Goal: Submit feedback/report problem: Submit feedback/report problem

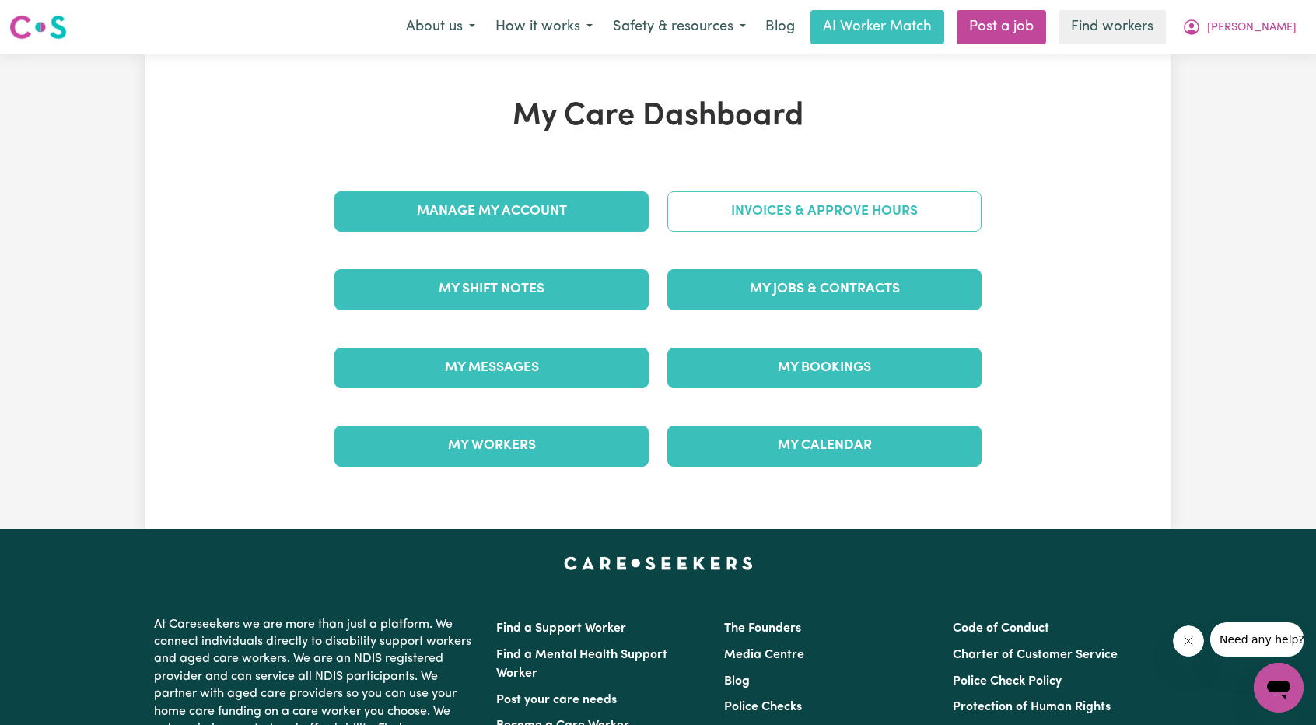
click at [779, 213] on link "Invoices & Approve Hours" at bounding box center [824, 211] width 314 height 40
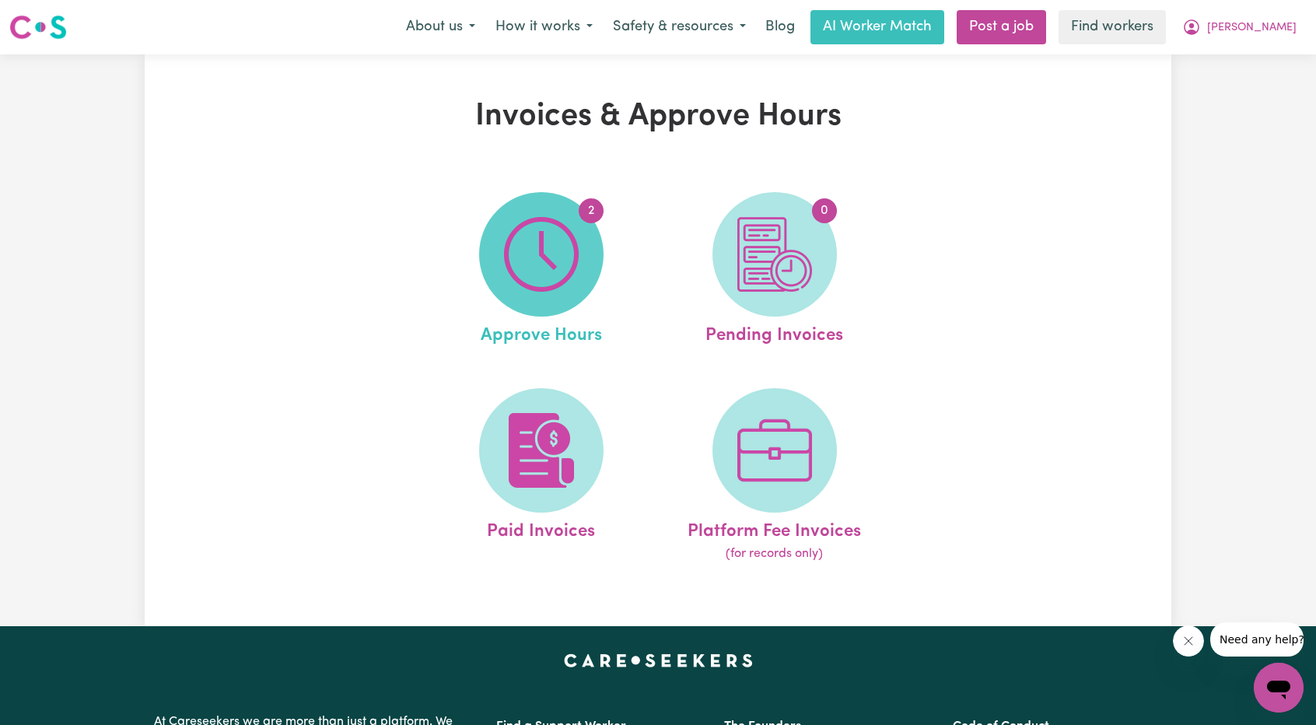
click at [566, 296] on span "2" at bounding box center [541, 254] width 124 height 124
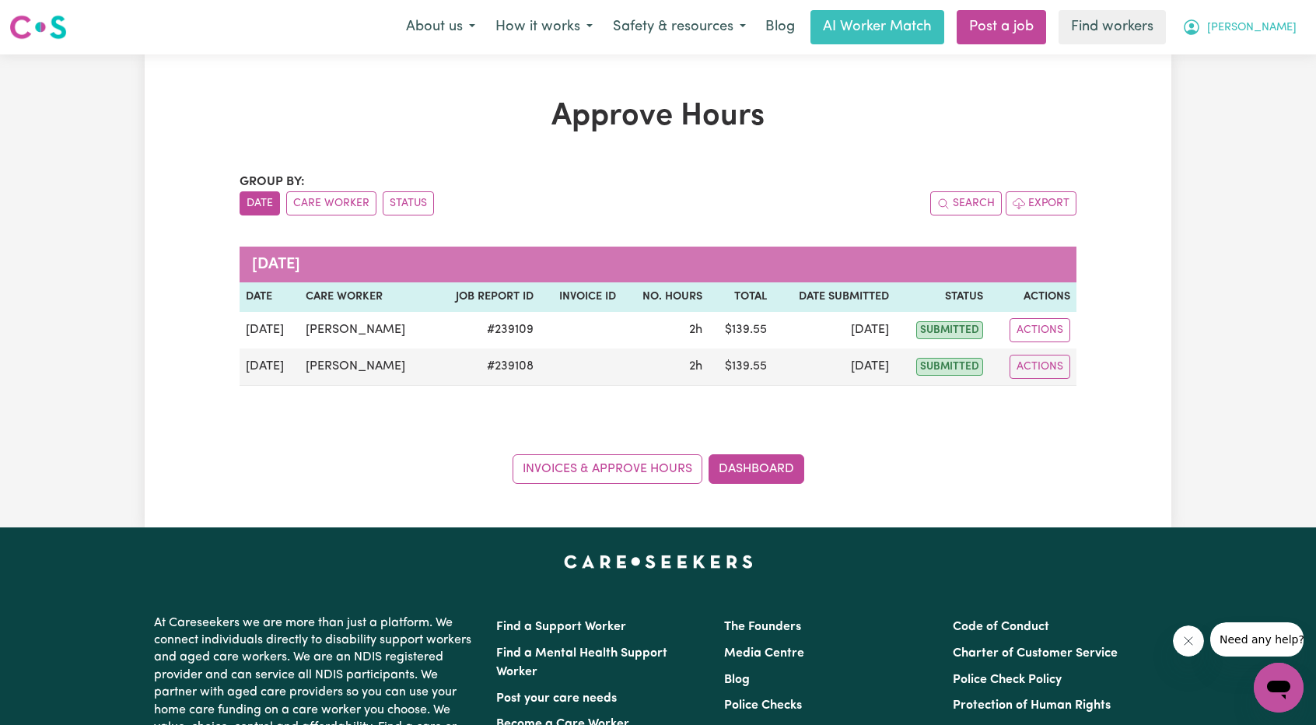
click at [1259, 24] on button "[PERSON_NAME]" at bounding box center [1239, 27] width 135 height 33
click at [1215, 56] on link "My Dashboard" at bounding box center [1244, 61] width 123 height 30
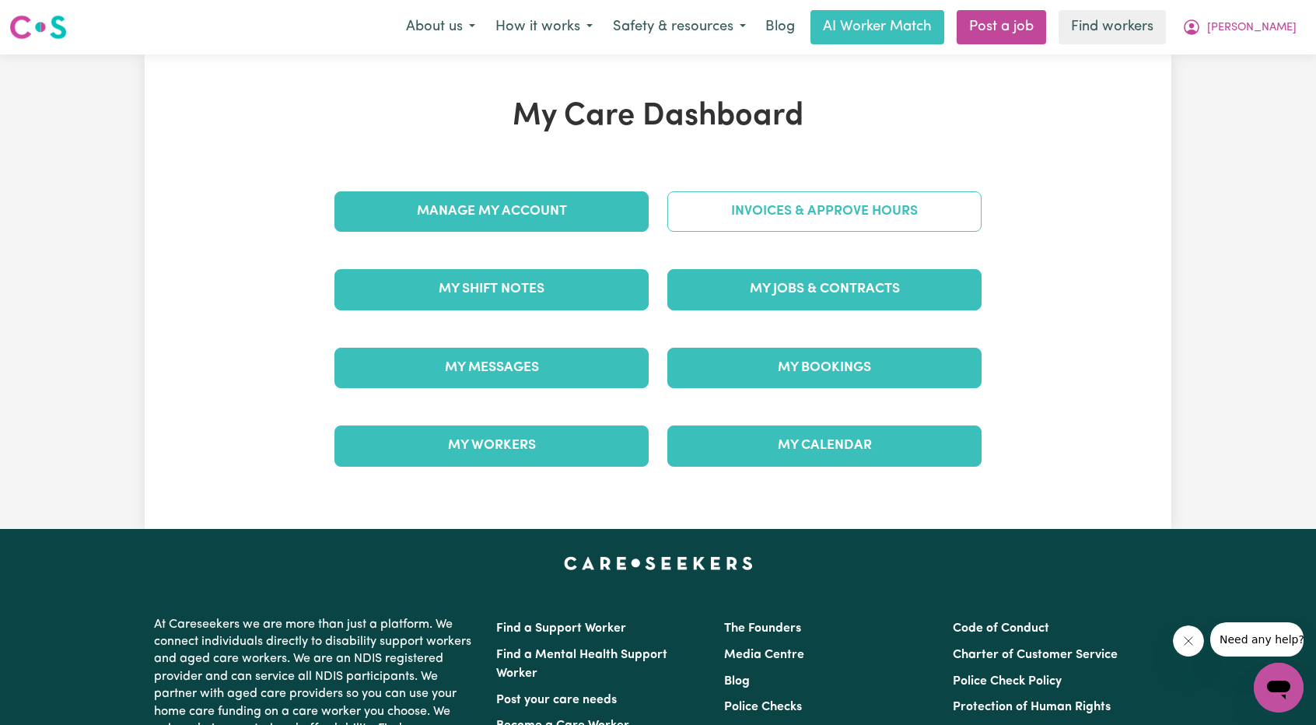
click at [796, 208] on link "Invoices & Approve Hours" at bounding box center [824, 211] width 314 height 40
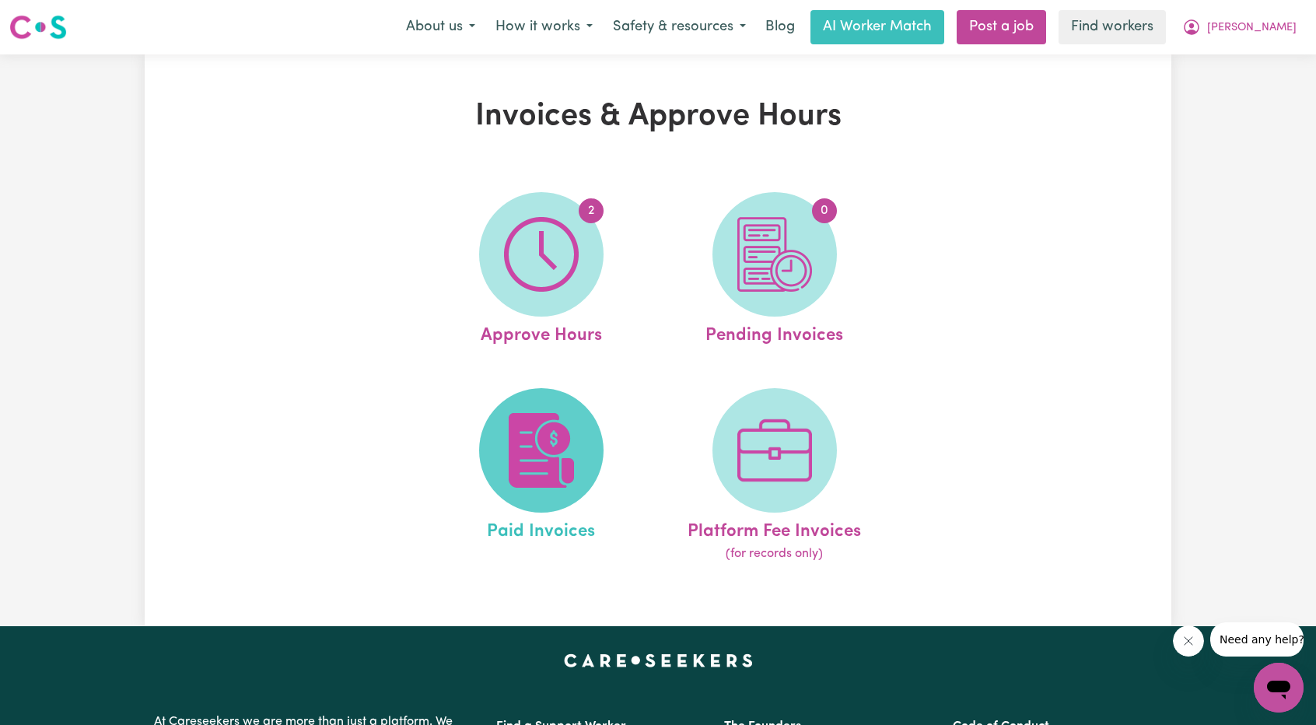
click at [540, 440] on img at bounding box center [541, 450] width 75 height 75
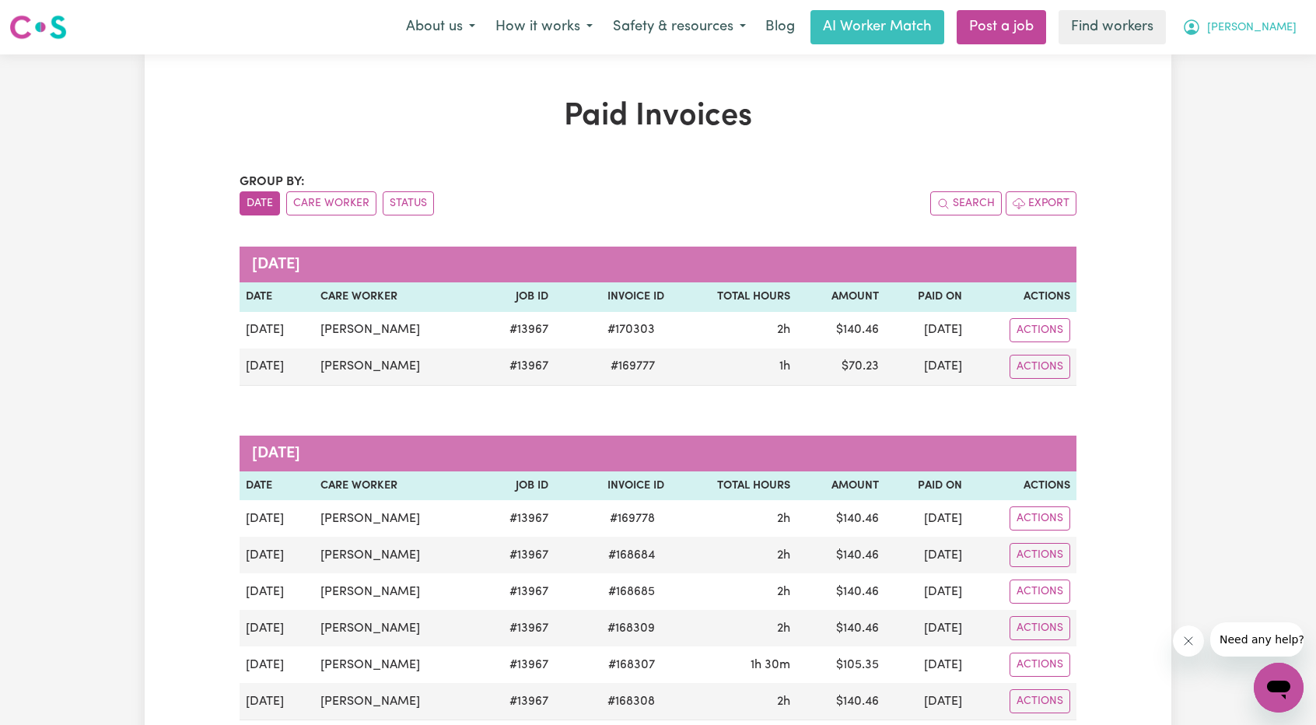
click at [1201, 26] on icon "My Account" at bounding box center [1191, 27] width 19 height 19
click at [1247, 57] on link "My Dashboard" at bounding box center [1244, 61] width 123 height 30
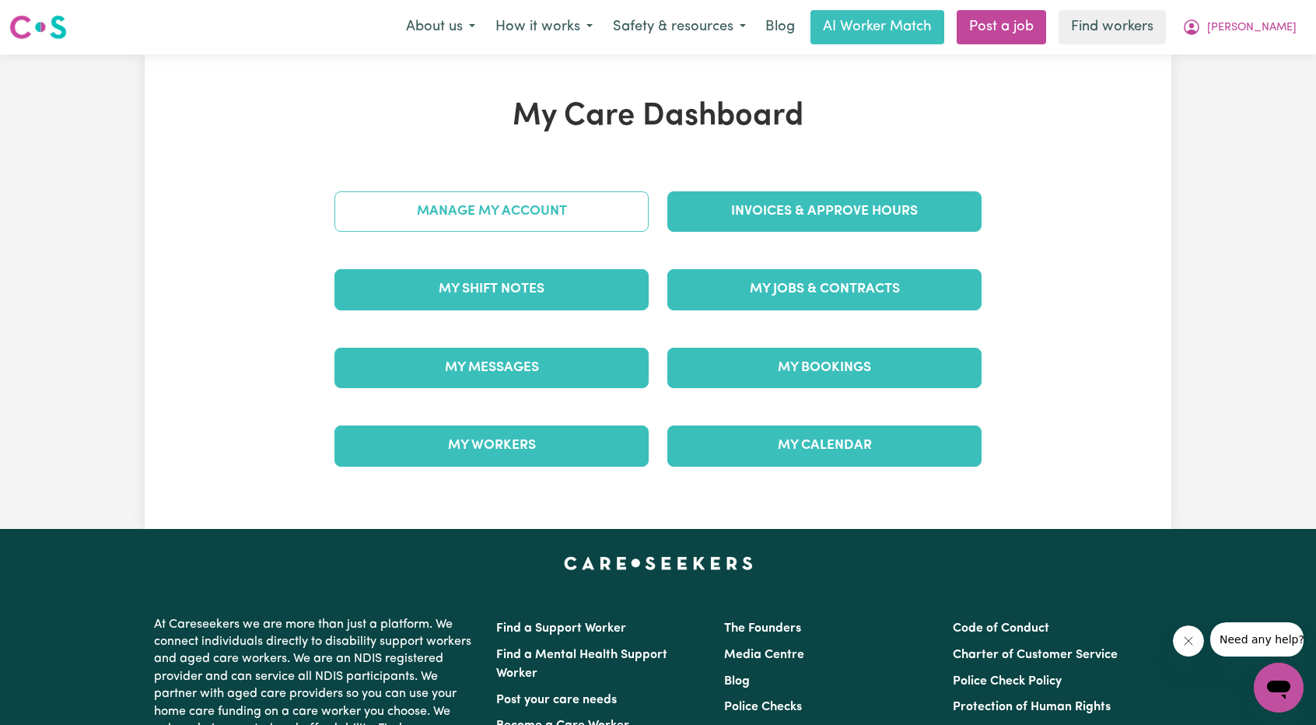
click at [531, 208] on link "Manage My Account" at bounding box center [492, 211] width 314 height 40
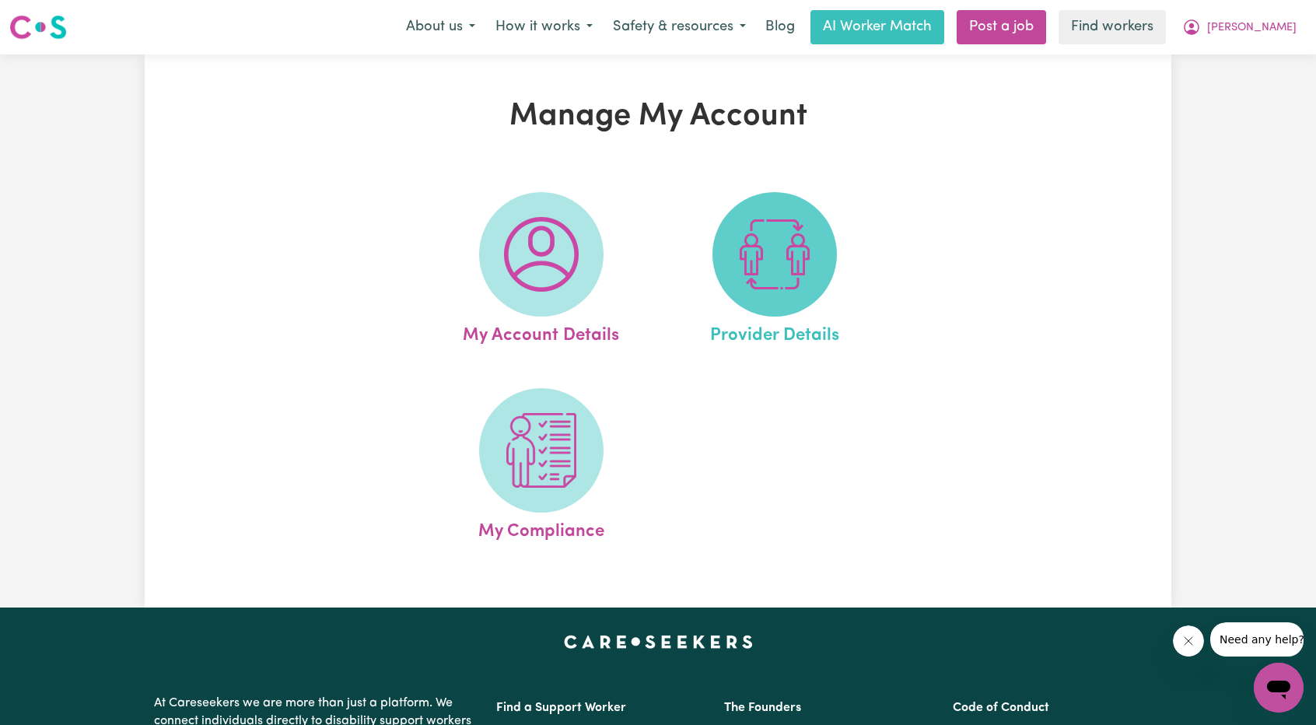
click at [751, 239] on img at bounding box center [774, 254] width 75 height 75
select select "NDIS_FUNDING_SELF_MANAGED"
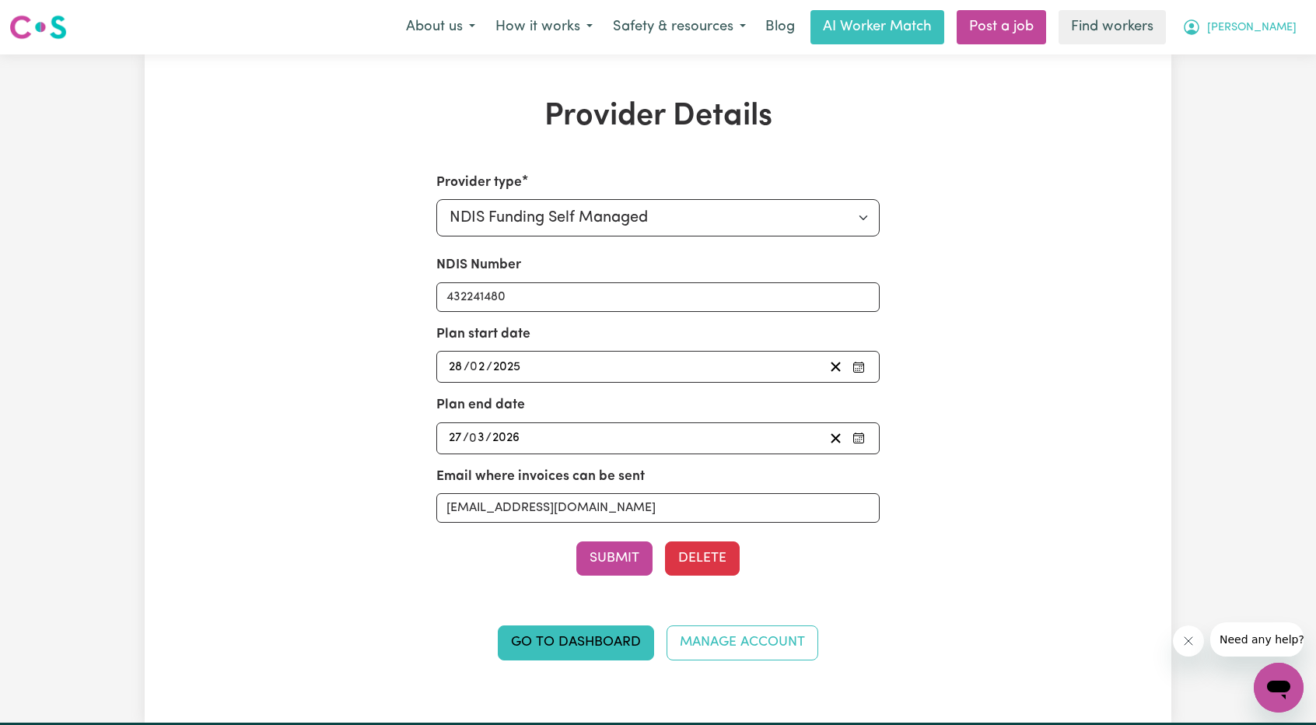
click at [1262, 37] on button "[PERSON_NAME]" at bounding box center [1239, 27] width 135 height 33
click at [1241, 94] on link "Logout" at bounding box center [1244, 90] width 123 height 30
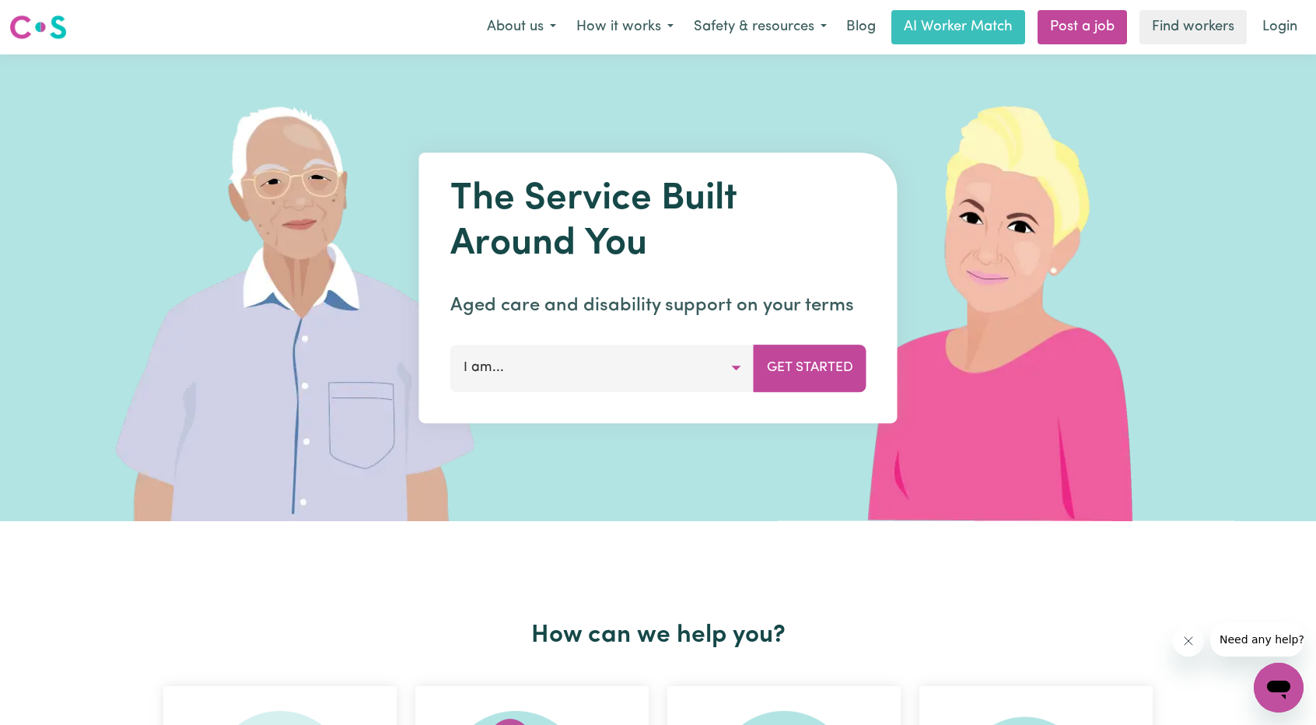
click at [1270, 43] on link "Login" at bounding box center [1280, 27] width 54 height 34
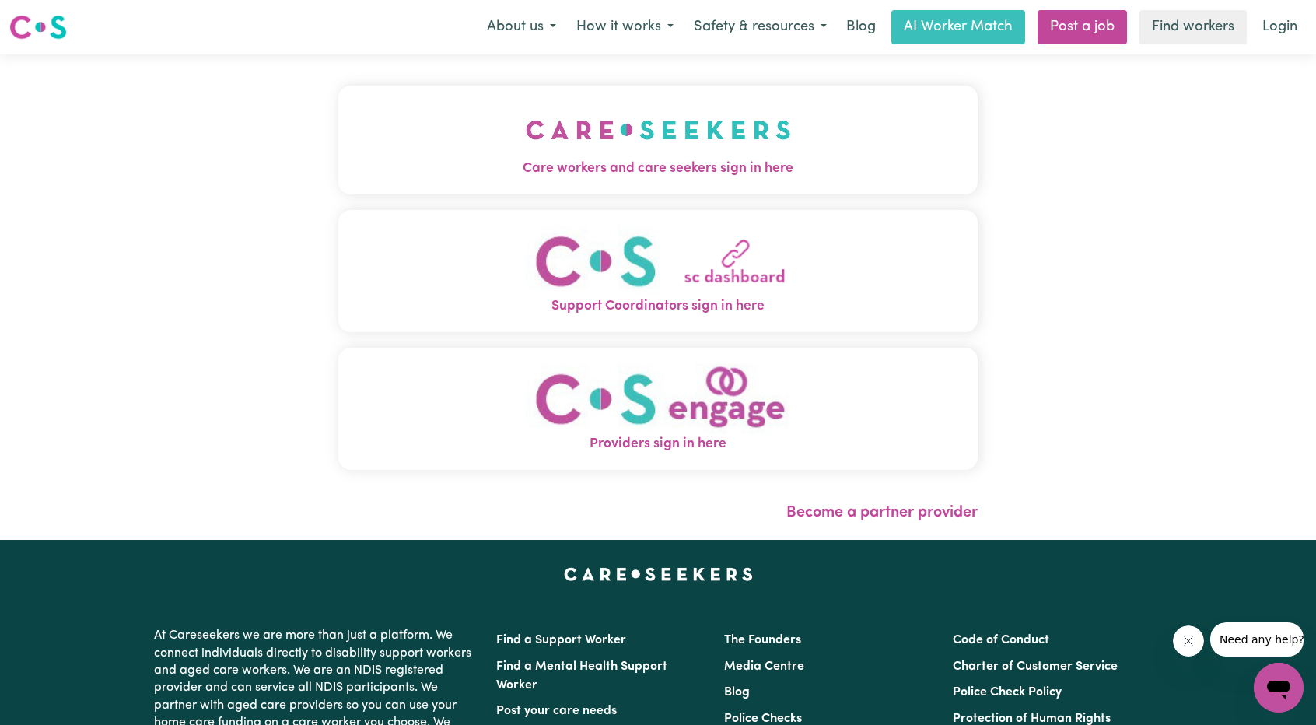
drag, startPoint x: 433, startPoint y: 142, endPoint x: 463, endPoint y: 147, distance: 29.9
click at [433, 142] on button "Care workers and care seekers sign in here" at bounding box center [657, 140] width 639 height 109
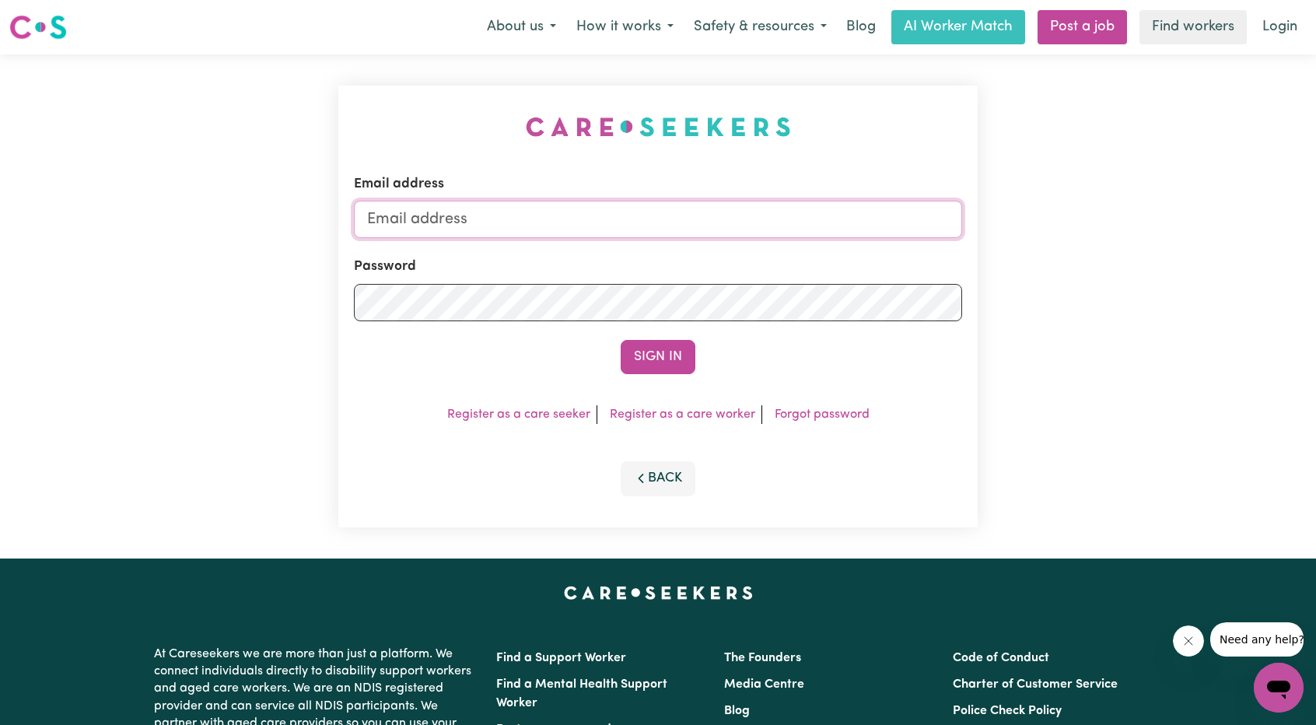
click at [576, 214] on input "Email address" at bounding box center [658, 219] width 608 height 37
drag, startPoint x: 448, startPoint y: 219, endPoint x: 795, endPoint y: 231, distance: 347.1
click at [795, 231] on input "[EMAIL_ADDRESS][PERSON_NAME][DOMAIN_NAME]" at bounding box center [658, 219] width 608 height 37
type input "[EMAIL_ADDRESS][DOMAIN_NAME]"
click at [654, 351] on button "Sign In" at bounding box center [658, 357] width 75 height 34
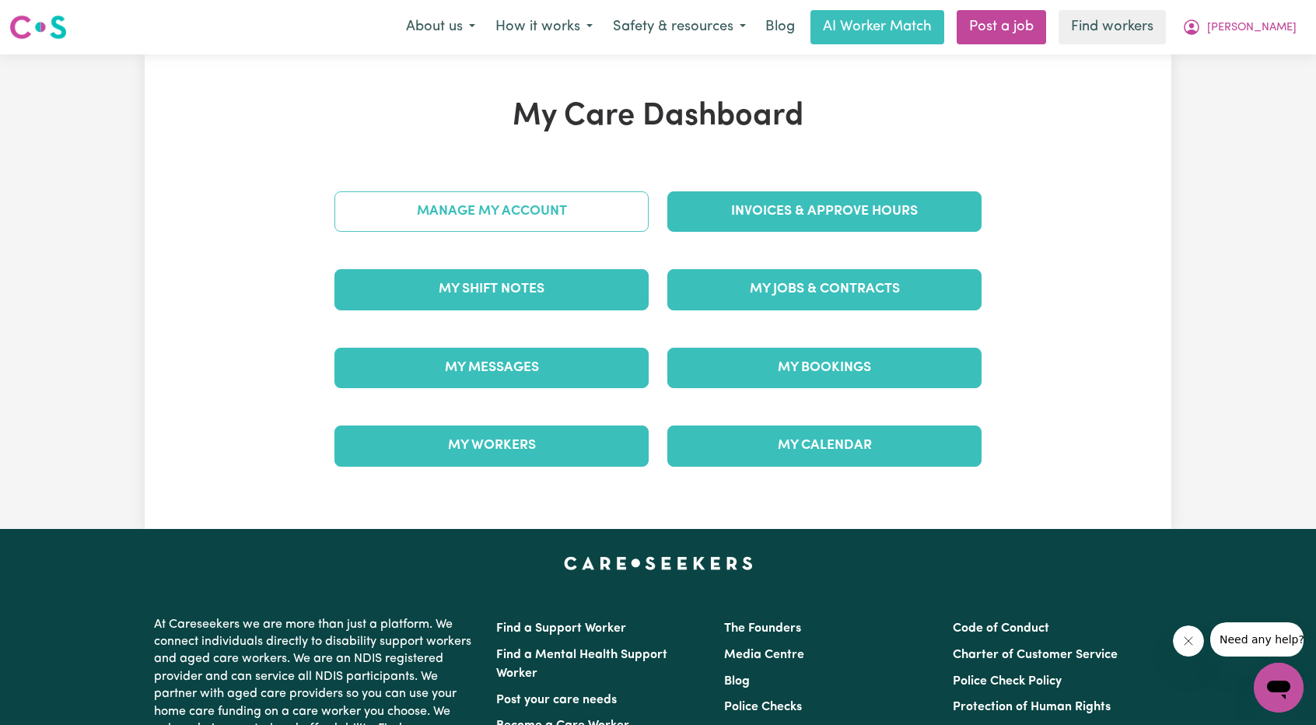
click at [580, 229] on link "Manage My Account" at bounding box center [492, 211] width 314 height 40
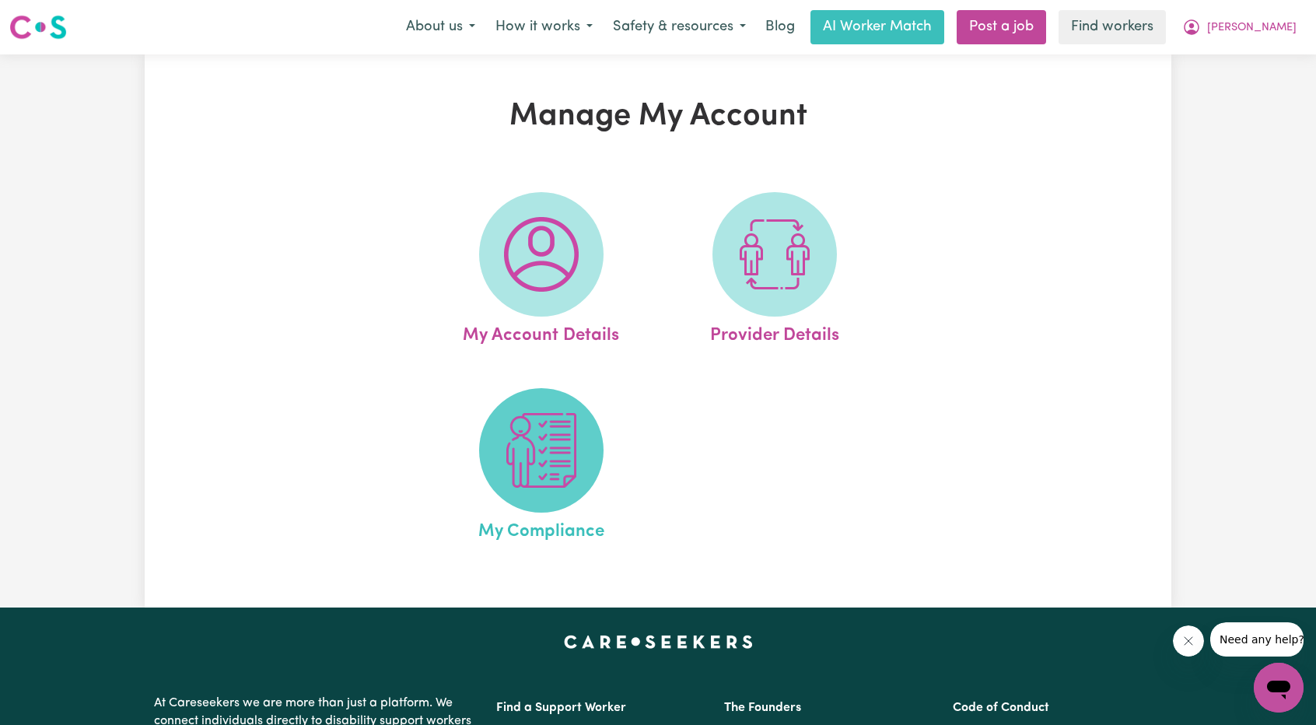
click at [554, 459] on img at bounding box center [541, 450] width 75 height 75
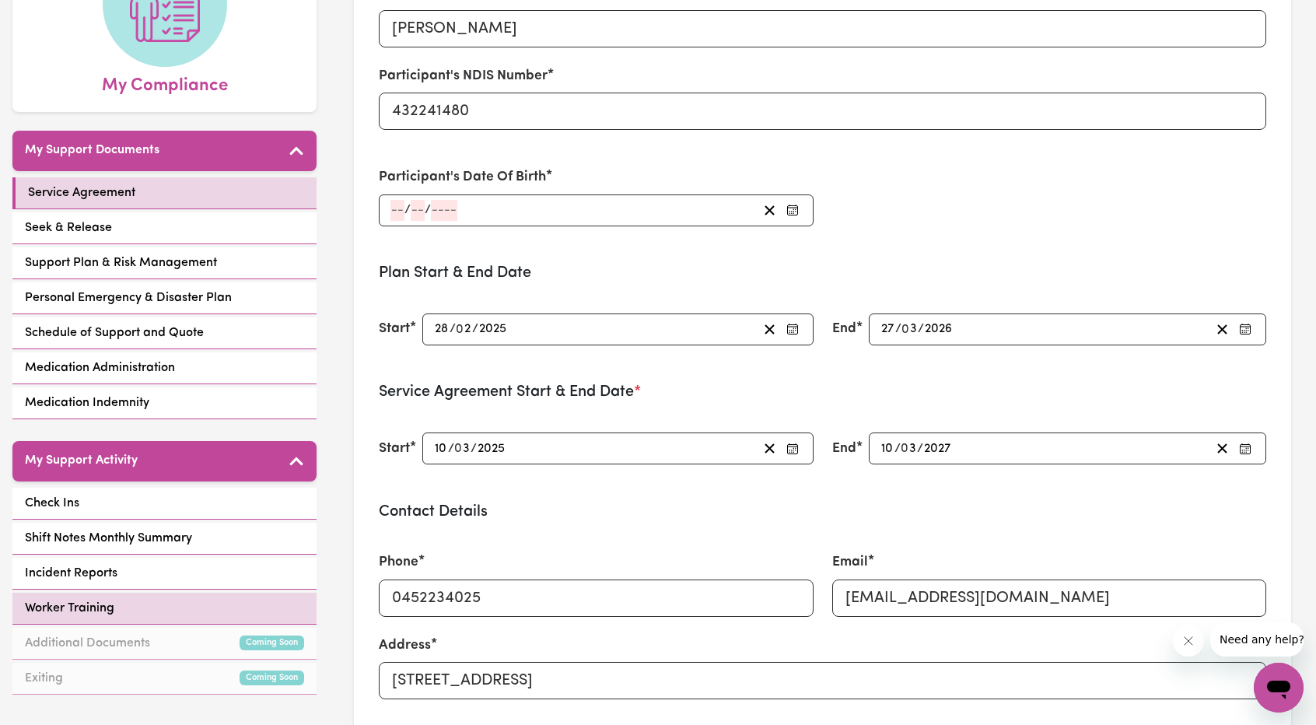
scroll to position [311, 0]
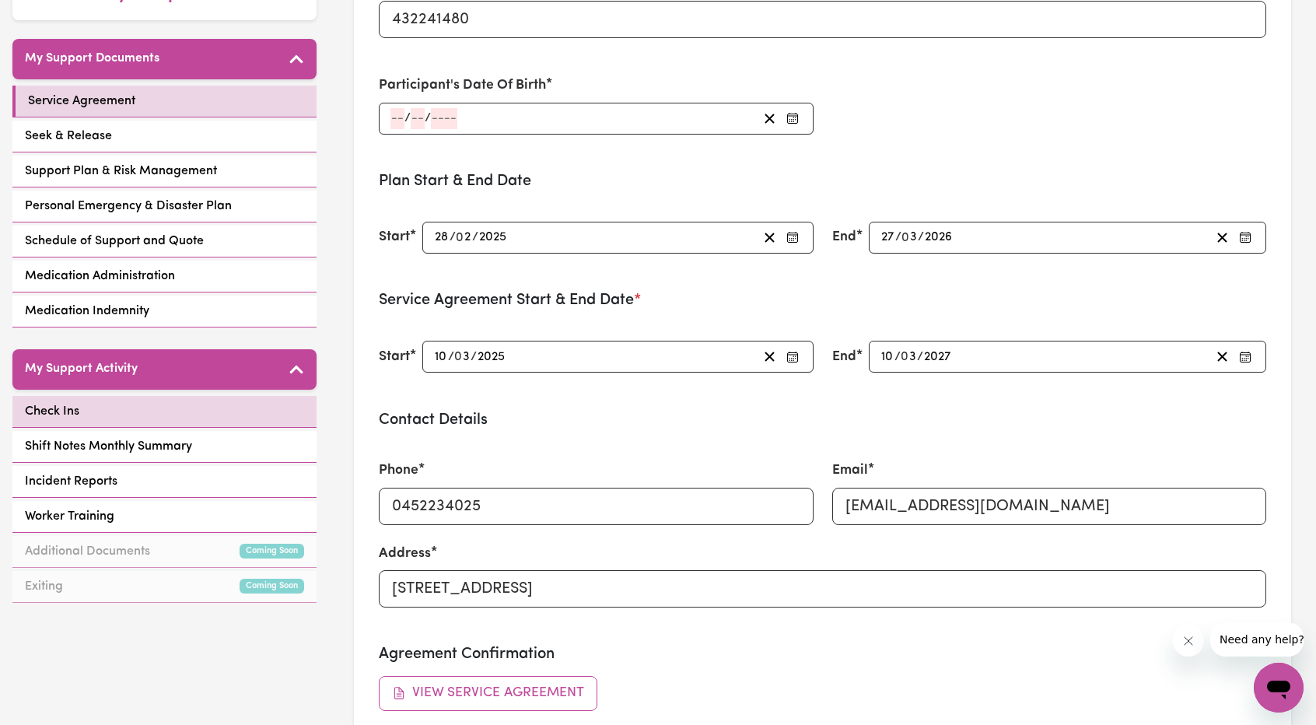
click at [143, 424] on div "Check Ins Shift Notes Monthly Summary Incident Reports Worker Training Addition…" at bounding box center [164, 501] width 304 height 210
click at [148, 418] on link "Check Ins" at bounding box center [164, 412] width 304 height 32
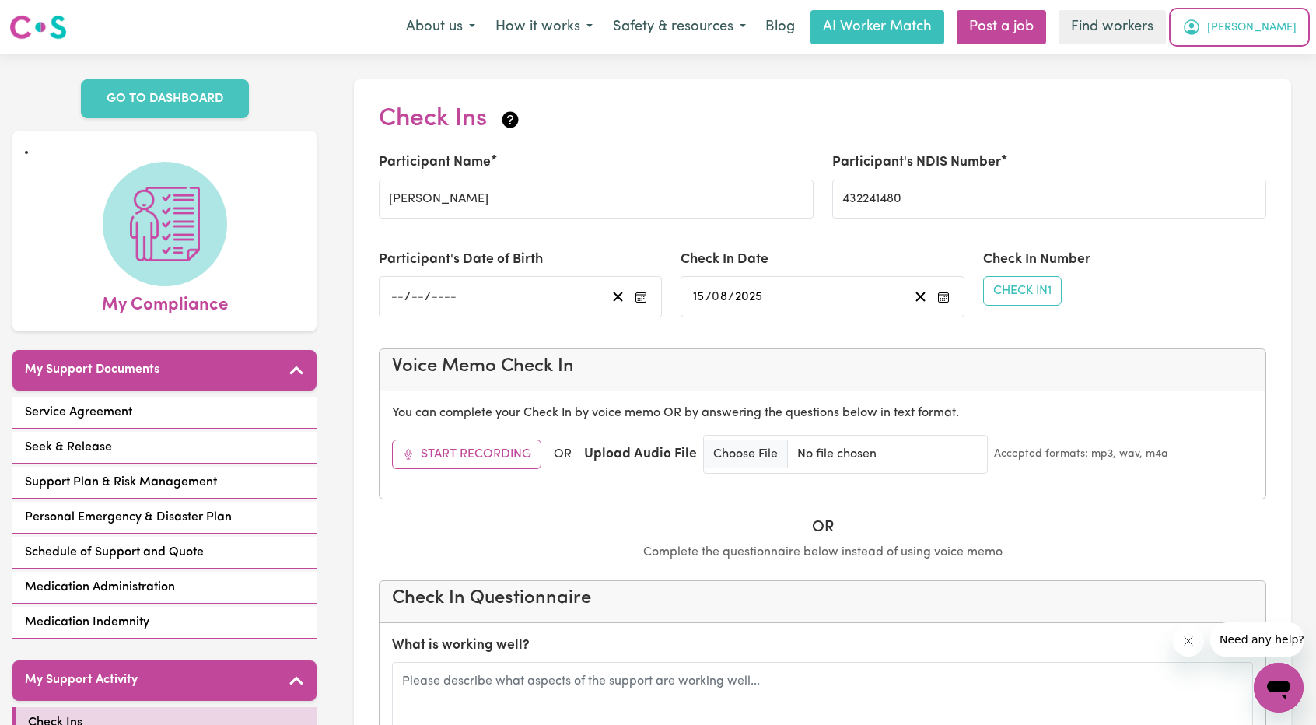
click at [1201, 21] on icon "My Account" at bounding box center [1191, 27] width 19 height 19
click at [1235, 58] on link "My Dashboard" at bounding box center [1244, 61] width 123 height 30
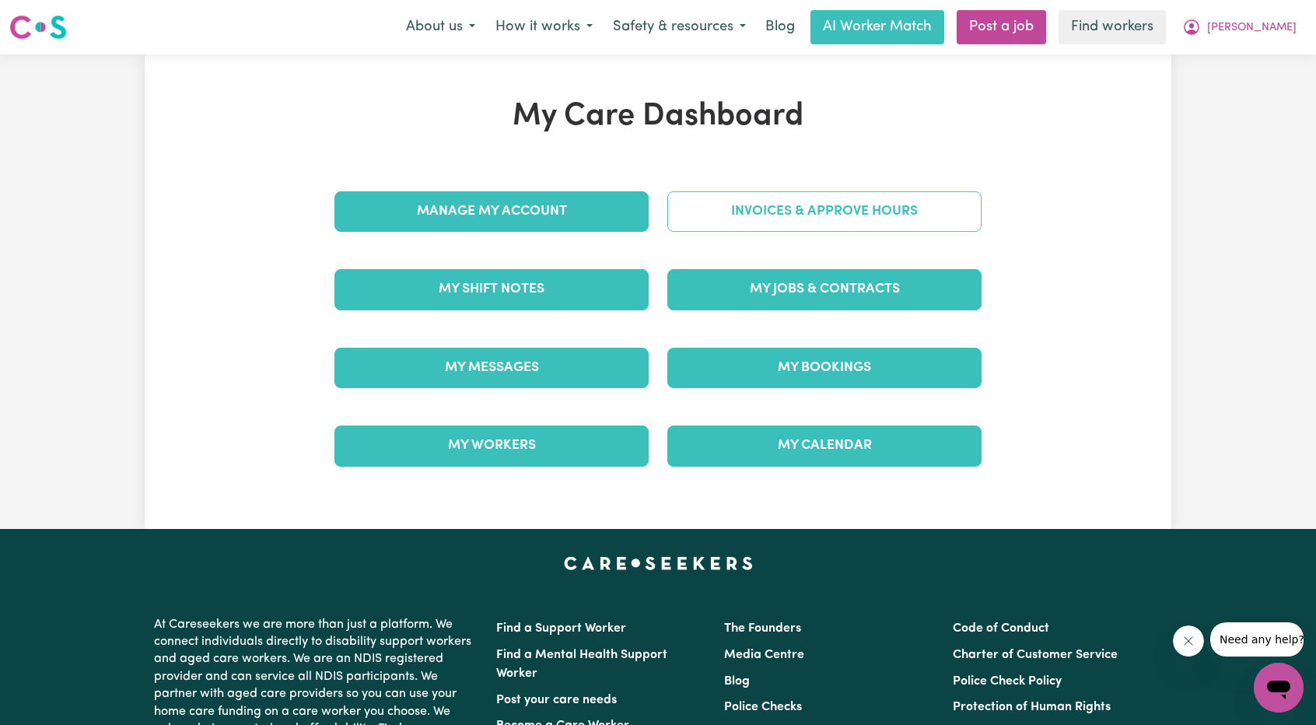
click at [825, 215] on link "Invoices & Approve Hours" at bounding box center [824, 211] width 314 height 40
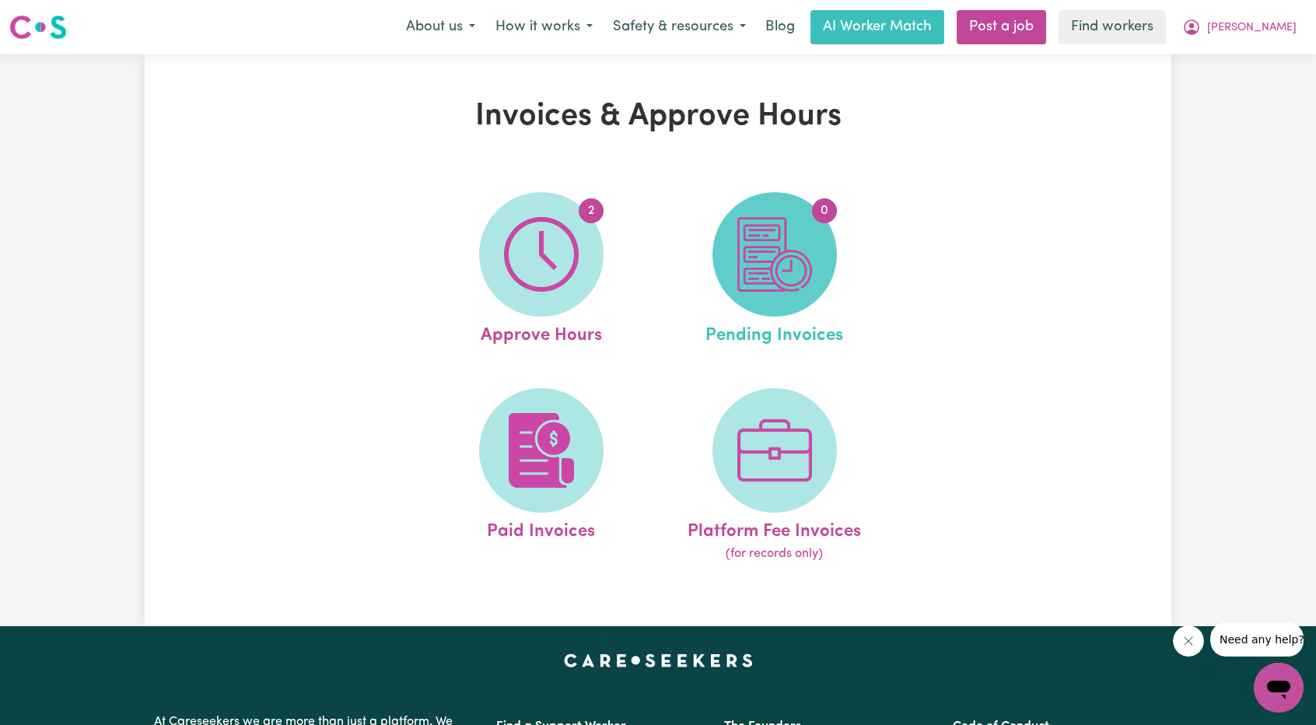
click at [798, 232] on img at bounding box center [774, 254] width 75 height 75
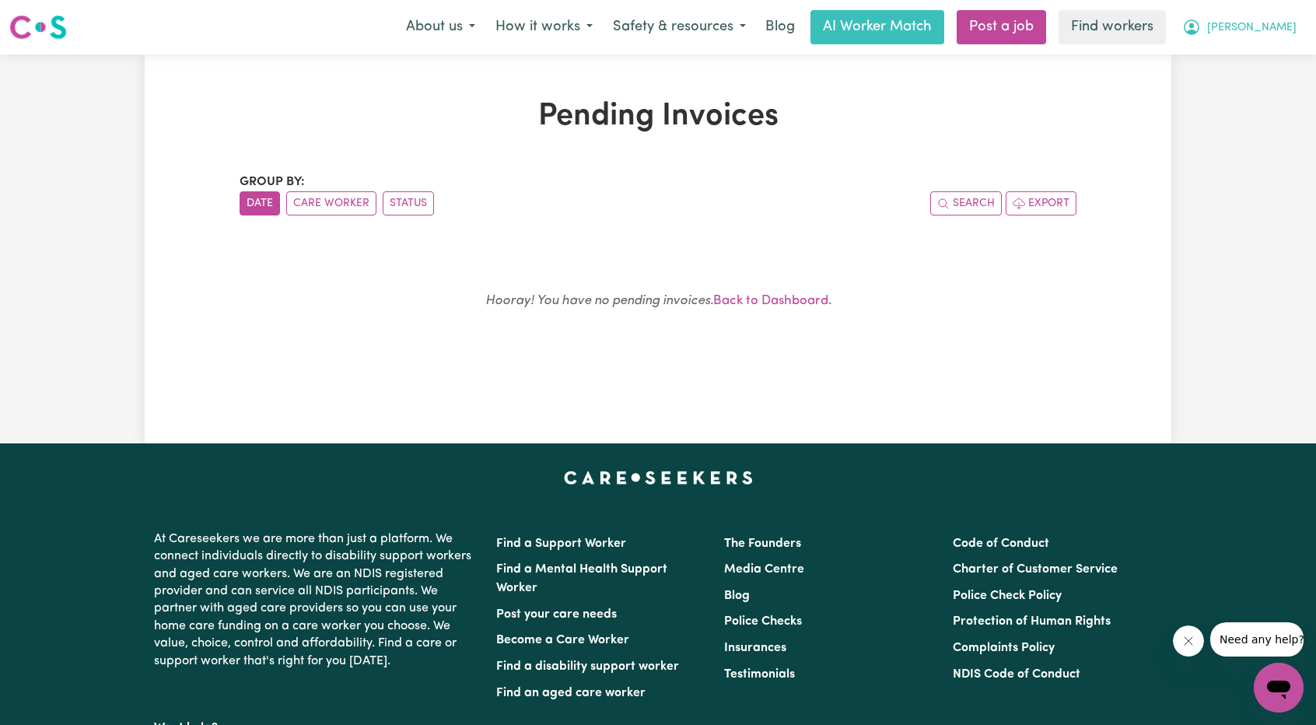
click at [1277, 33] on span "[PERSON_NAME]" at bounding box center [1251, 27] width 89 height 17
click at [1233, 89] on link "Logout" at bounding box center [1244, 90] width 123 height 30
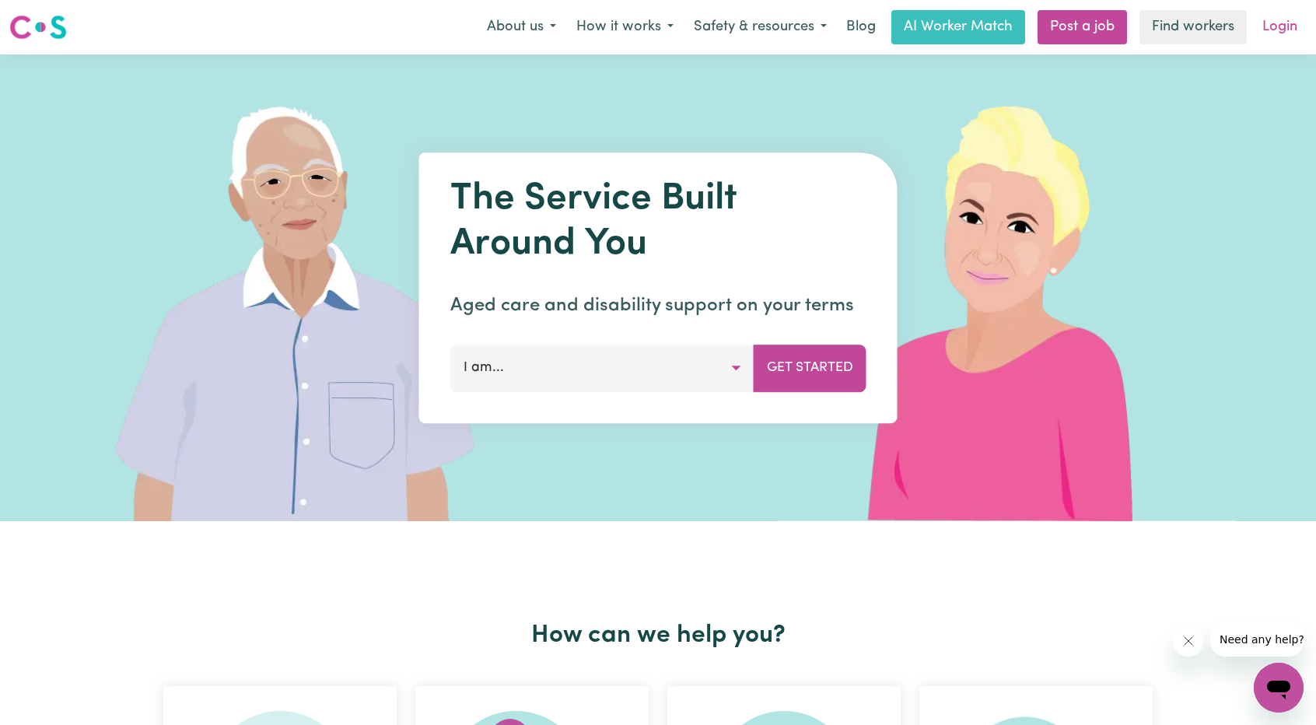
click at [1280, 19] on link "Login" at bounding box center [1280, 27] width 54 height 34
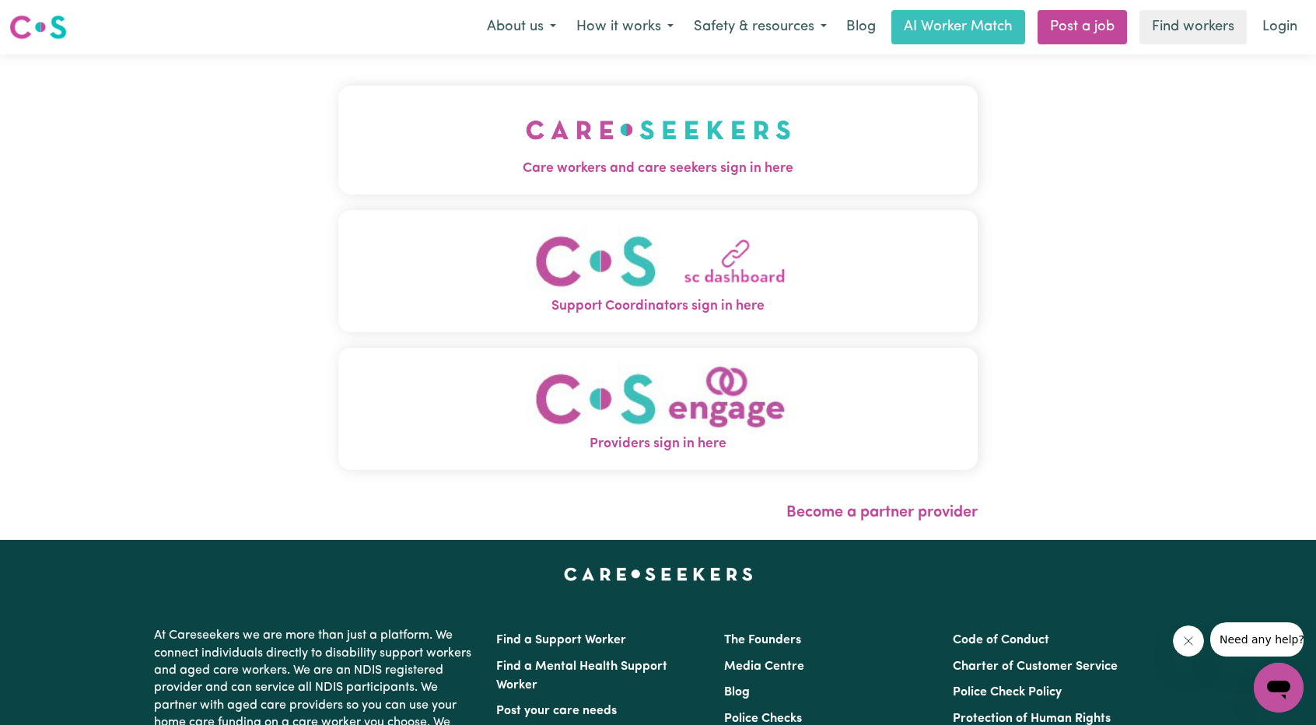
click at [547, 154] on img "Care workers and care seekers sign in here" at bounding box center [658, 130] width 265 height 58
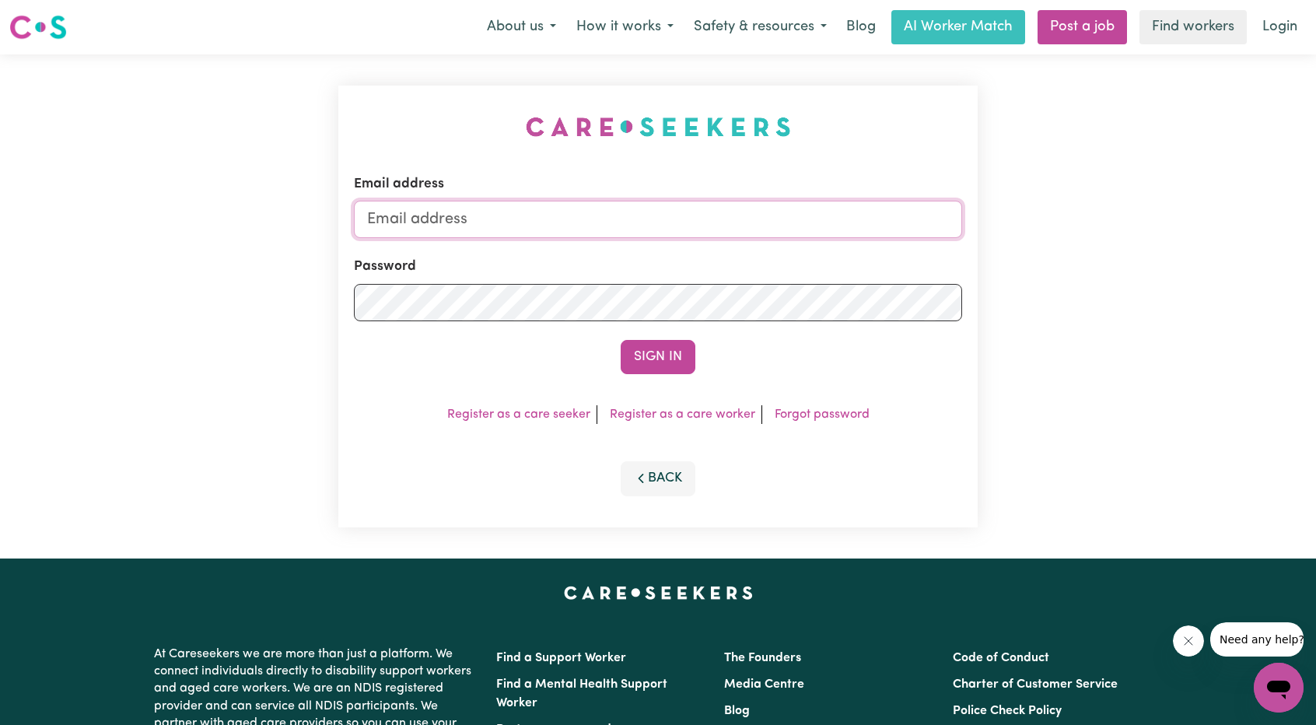
click at [668, 215] on input "Email address" at bounding box center [658, 219] width 608 height 37
drag, startPoint x: 447, startPoint y: 222, endPoint x: 802, endPoint y: 242, distance: 356.0
click at [794, 241] on form "Email address [EMAIL_ADDRESS][PERSON_NAME][DOMAIN_NAME] Password Sign In" at bounding box center [658, 274] width 608 height 200
type input "[EMAIL_ADDRESS][DOMAIN_NAME]"
click at [650, 360] on button "Sign In" at bounding box center [658, 357] width 75 height 34
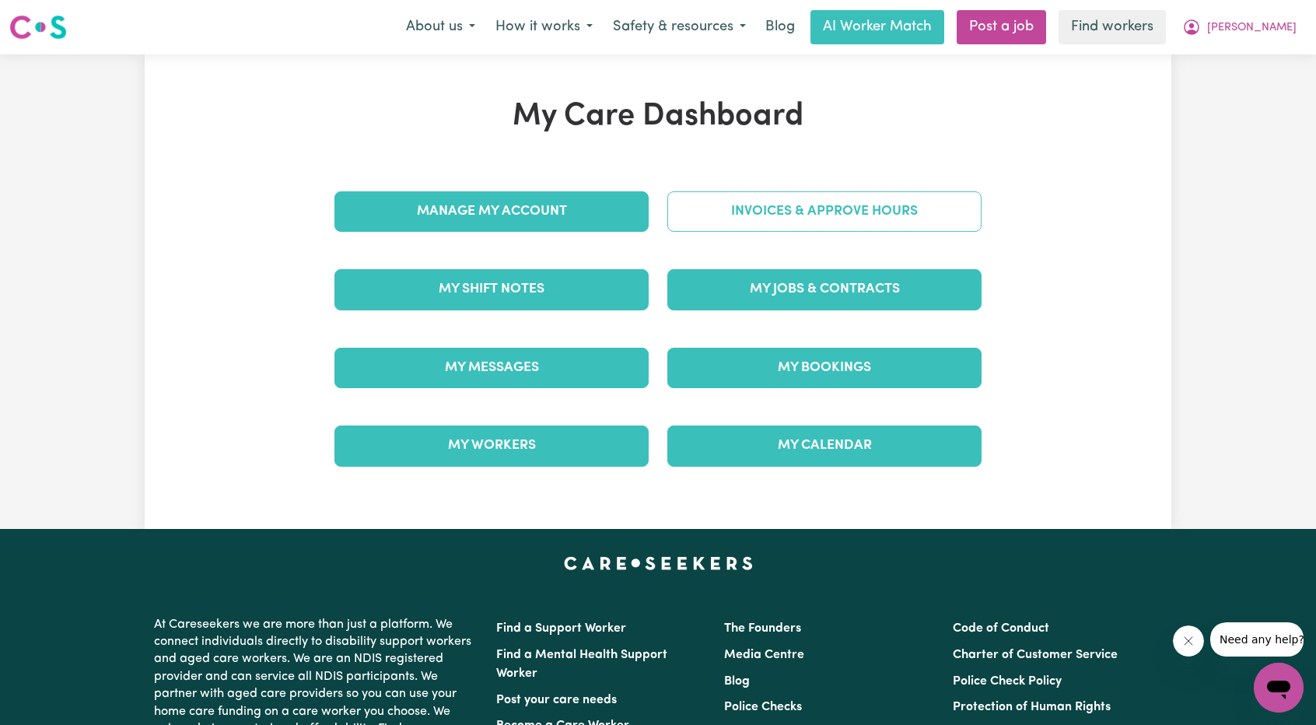
click at [788, 227] on link "Invoices & Approve Hours" at bounding box center [824, 211] width 314 height 40
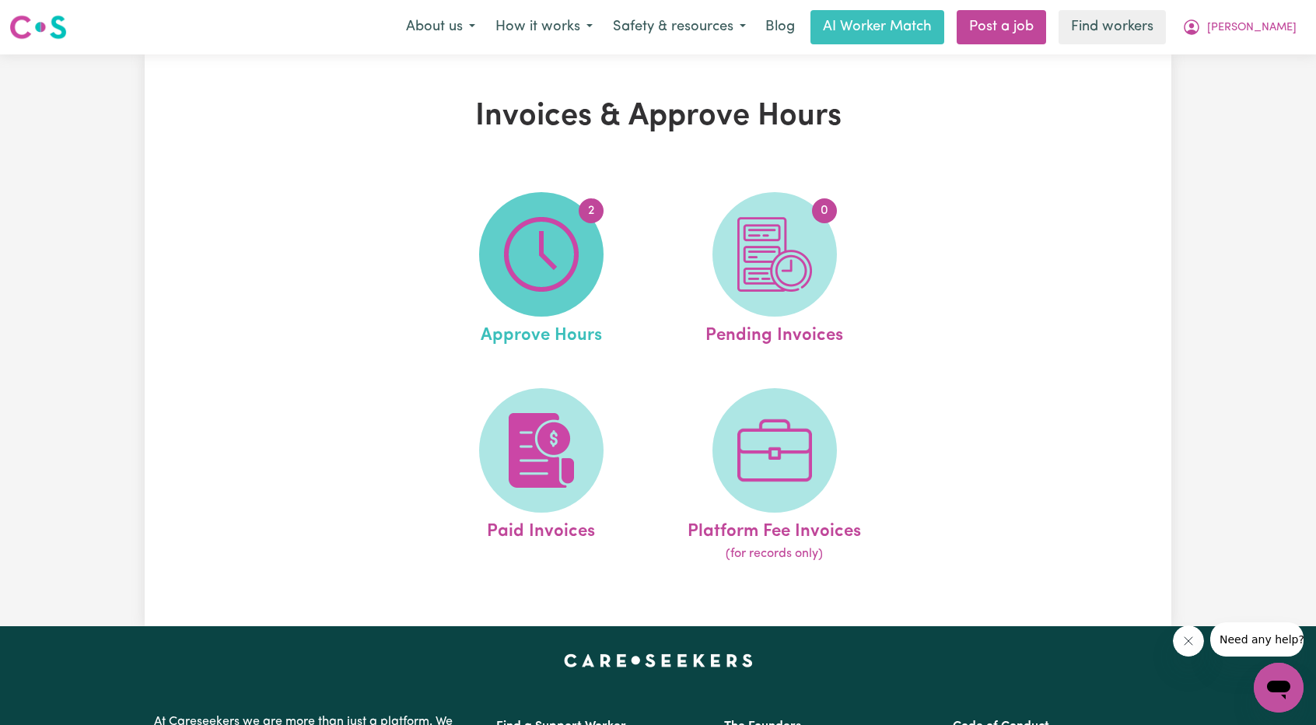
click at [548, 269] on img at bounding box center [541, 254] width 75 height 75
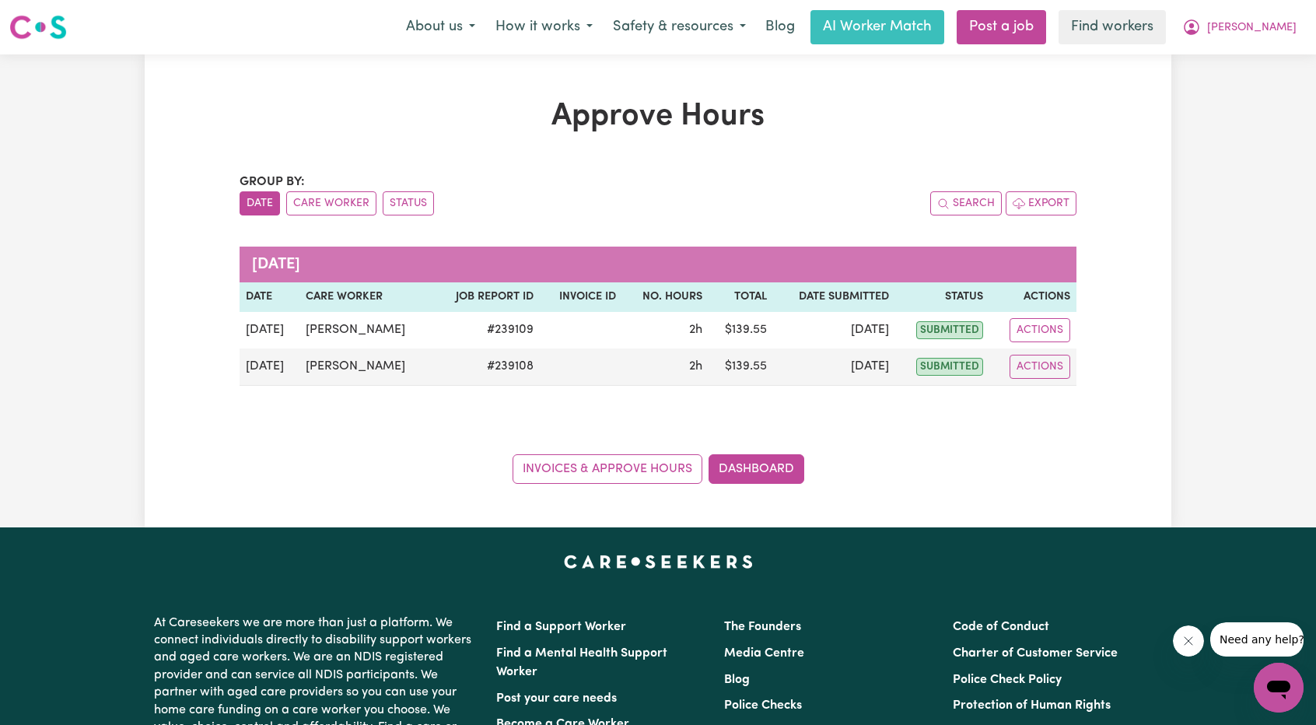
click at [1176, 72] on div "Approve Hours Group by: Date Care Worker Status Search Export [DATE] Date Care …" at bounding box center [658, 290] width 1316 height 473
click at [1259, 30] on button "[PERSON_NAME]" at bounding box center [1239, 27] width 135 height 33
click at [1256, 58] on link "My Dashboard" at bounding box center [1244, 61] width 123 height 30
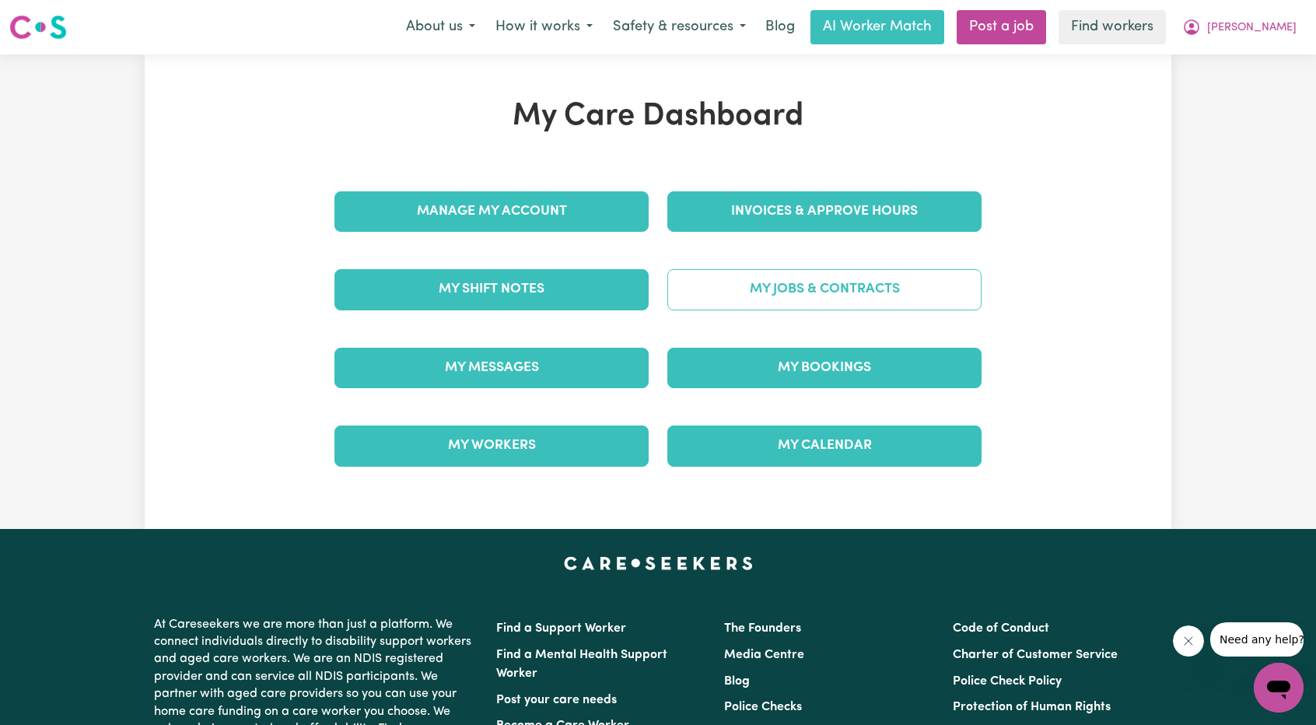
click at [890, 285] on link "My Jobs & Contracts" at bounding box center [824, 289] width 314 height 40
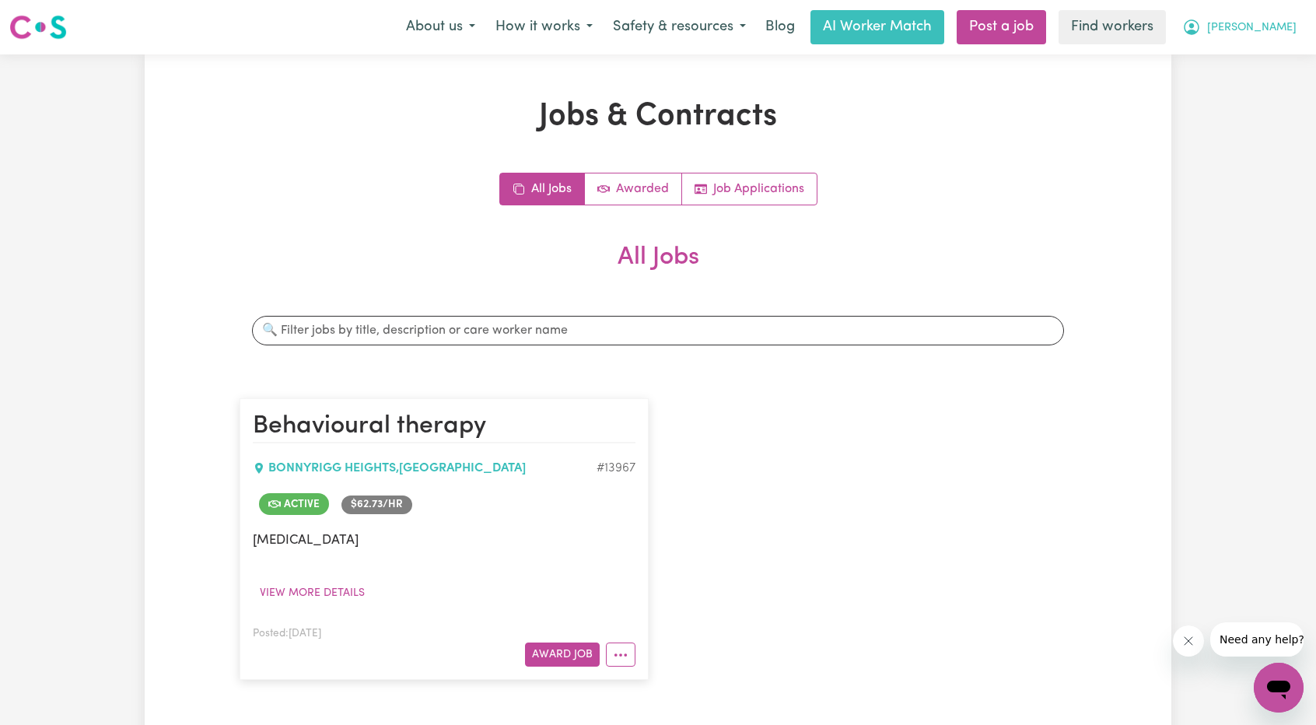
click at [1273, 35] on span "[PERSON_NAME]" at bounding box center [1251, 27] width 89 height 17
click at [1259, 63] on link "My Dashboard" at bounding box center [1244, 61] width 123 height 30
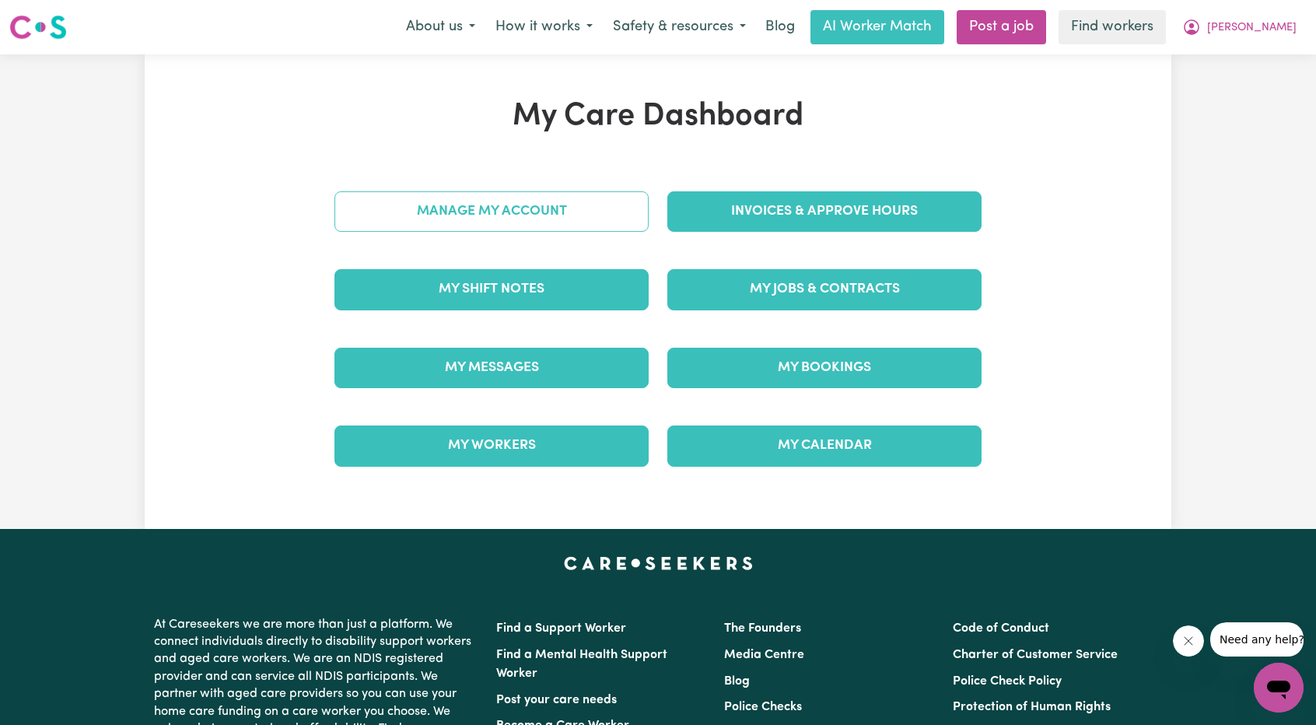
click at [564, 205] on link "Manage My Account" at bounding box center [492, 211] width 314 height 40
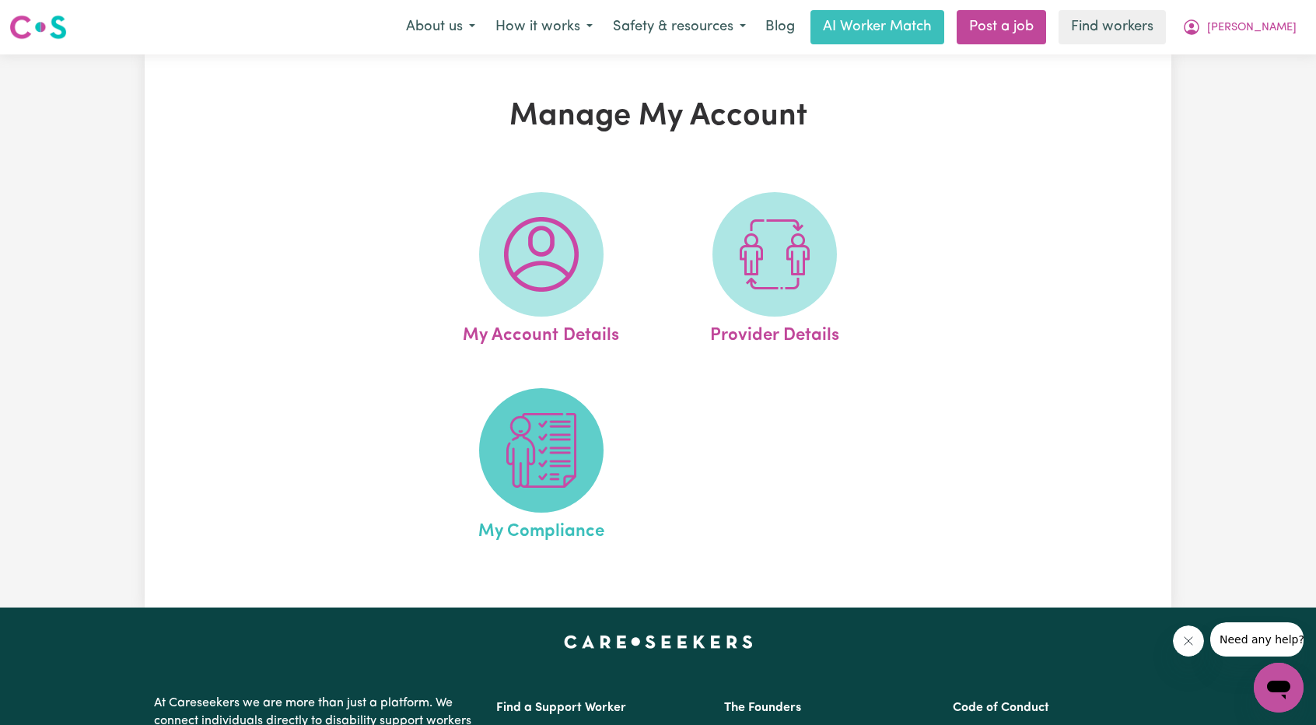
click at [531, 440] on img at bounding box center [541, 450] width 75 height 75
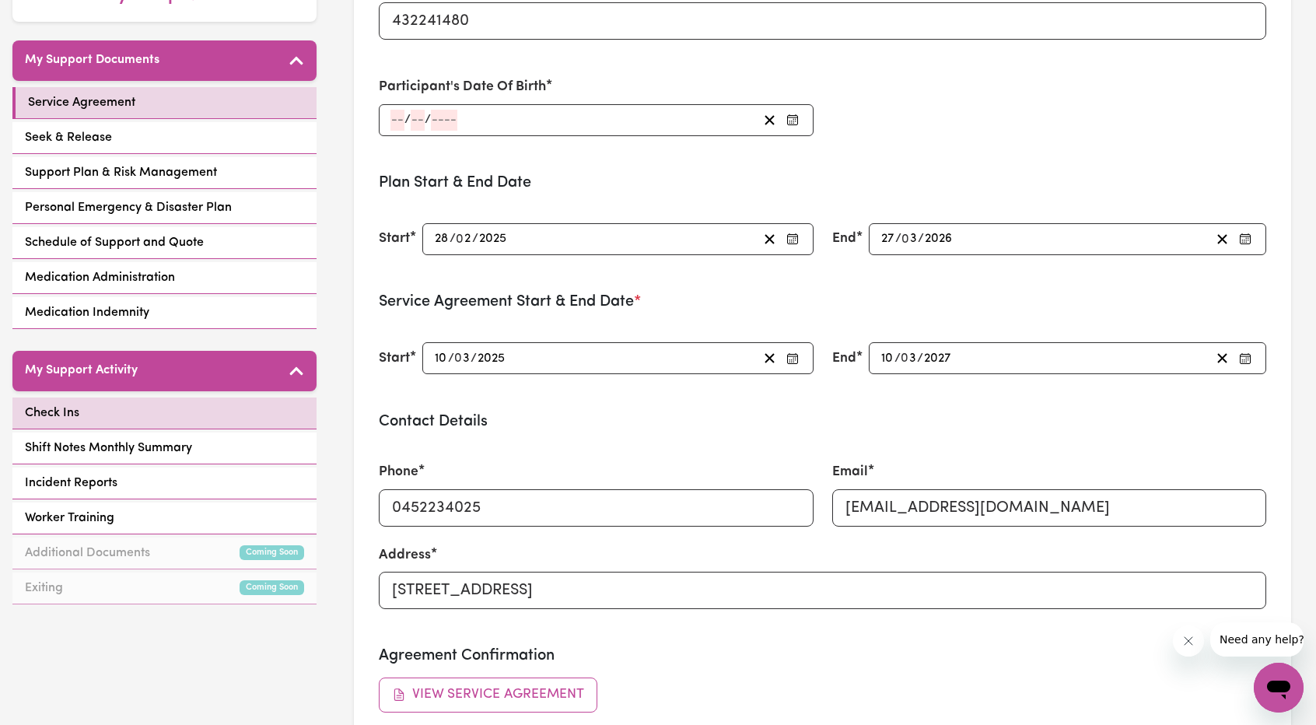
scroll to position [311, 0]
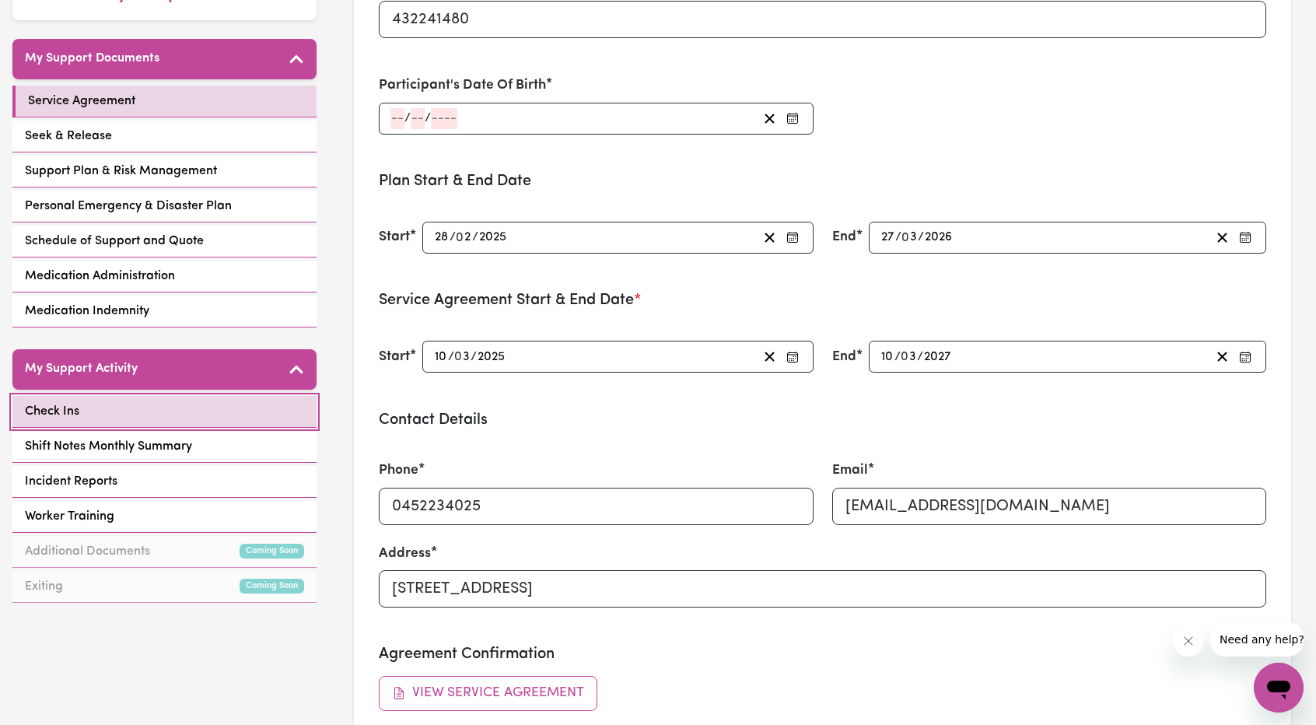
click at [201, 407] on link "Check Ins" at bounding box center [164, 412] width 304 height 32
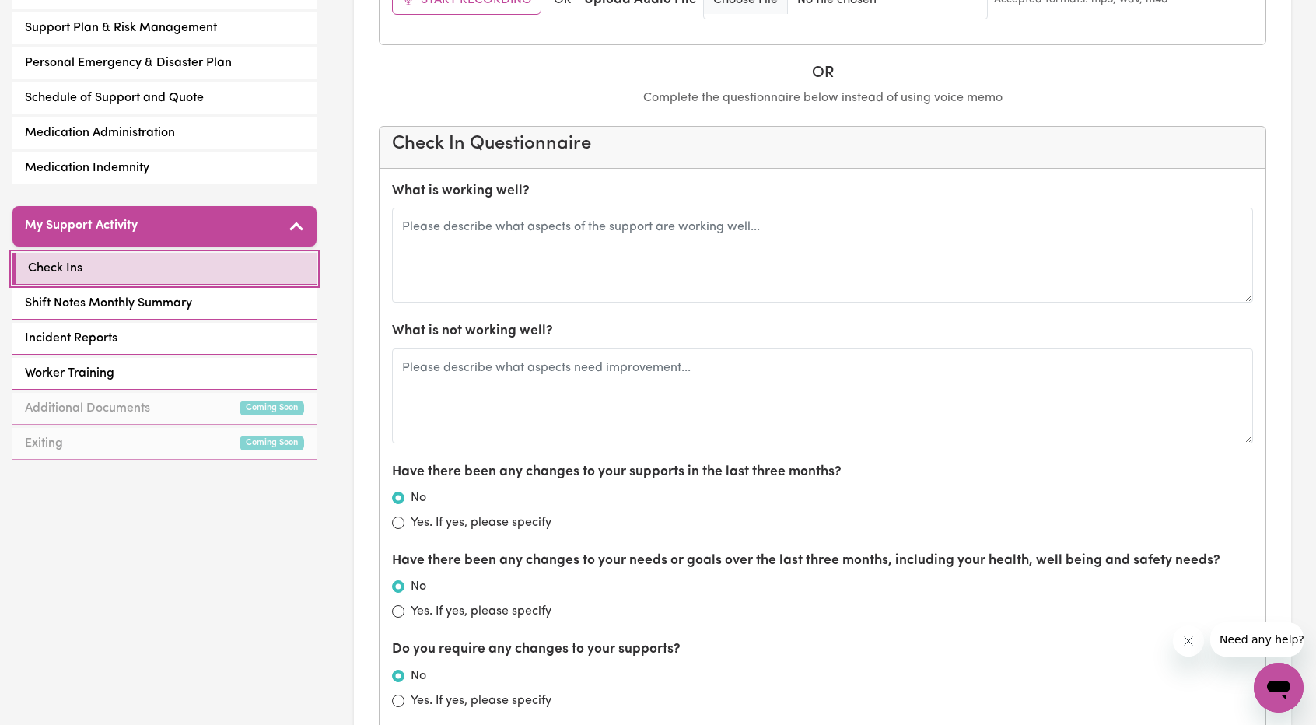
scroll to position [467, 0]
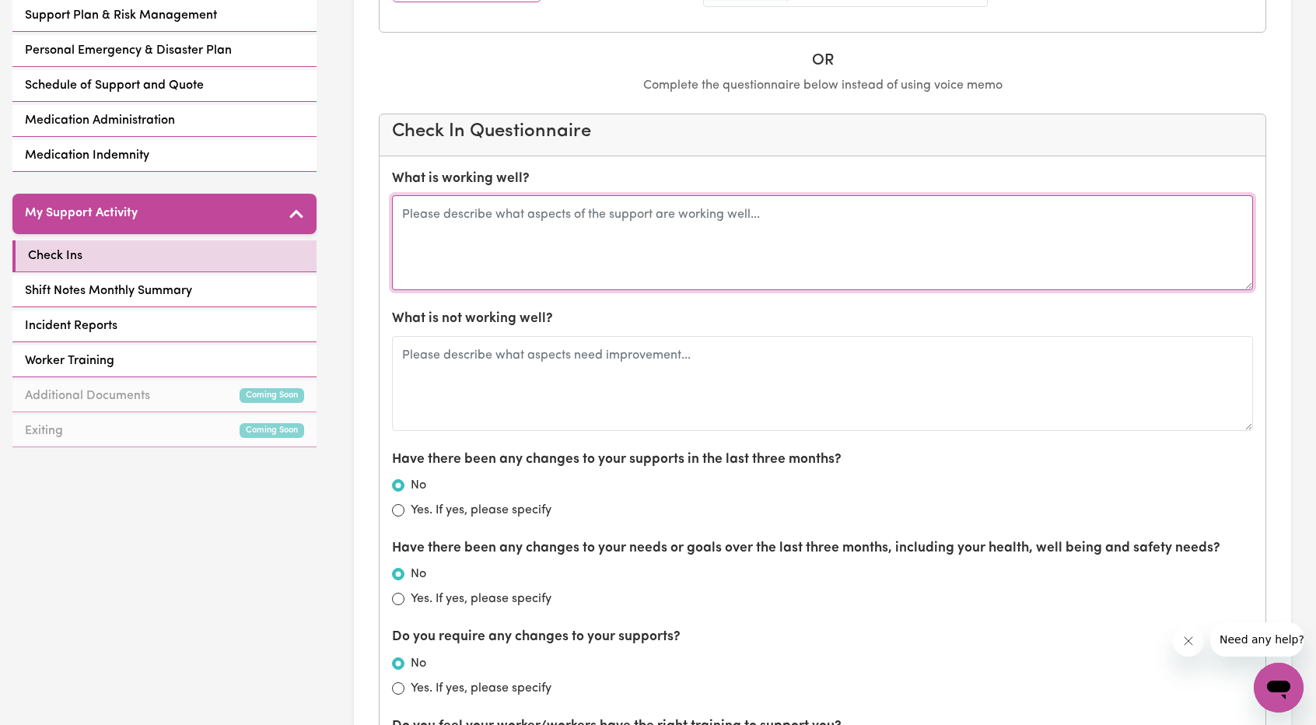
click at [485, 233] on textarea at bounding box center [822, 242] width 861 height 95
type textarea "Everything working well. Website"
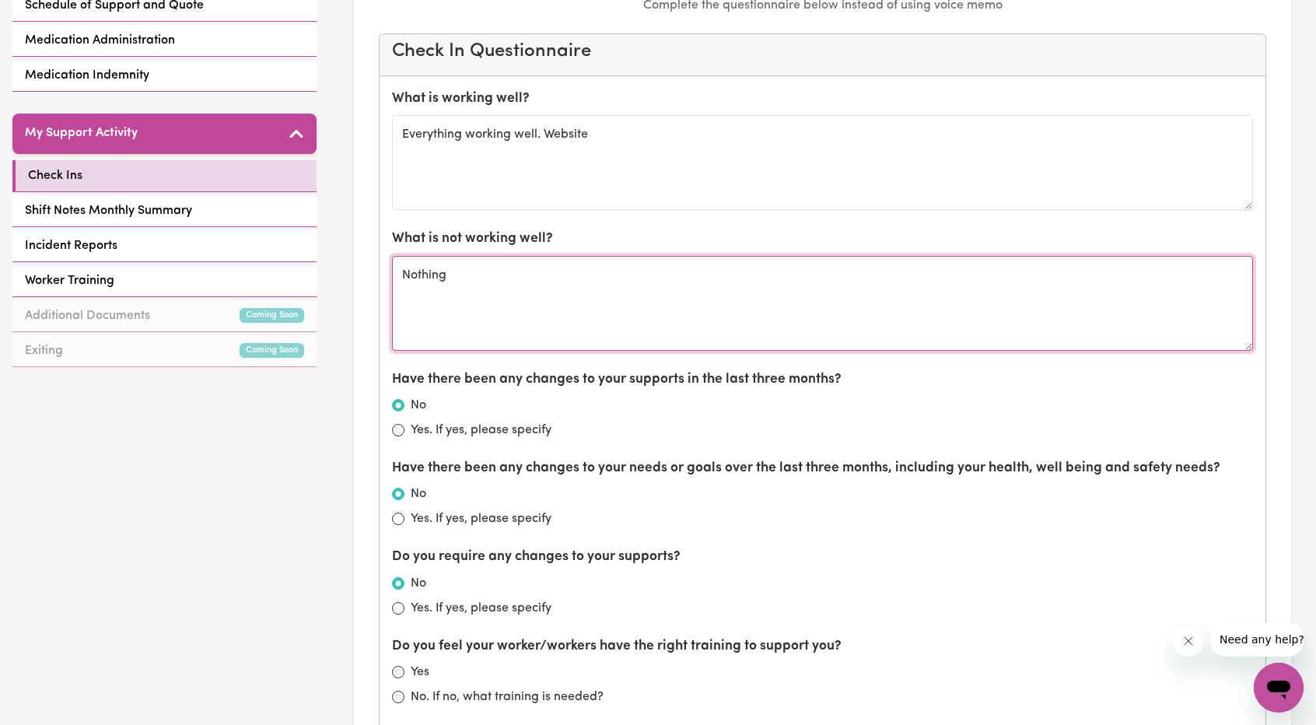
scroll to position [622, 0]
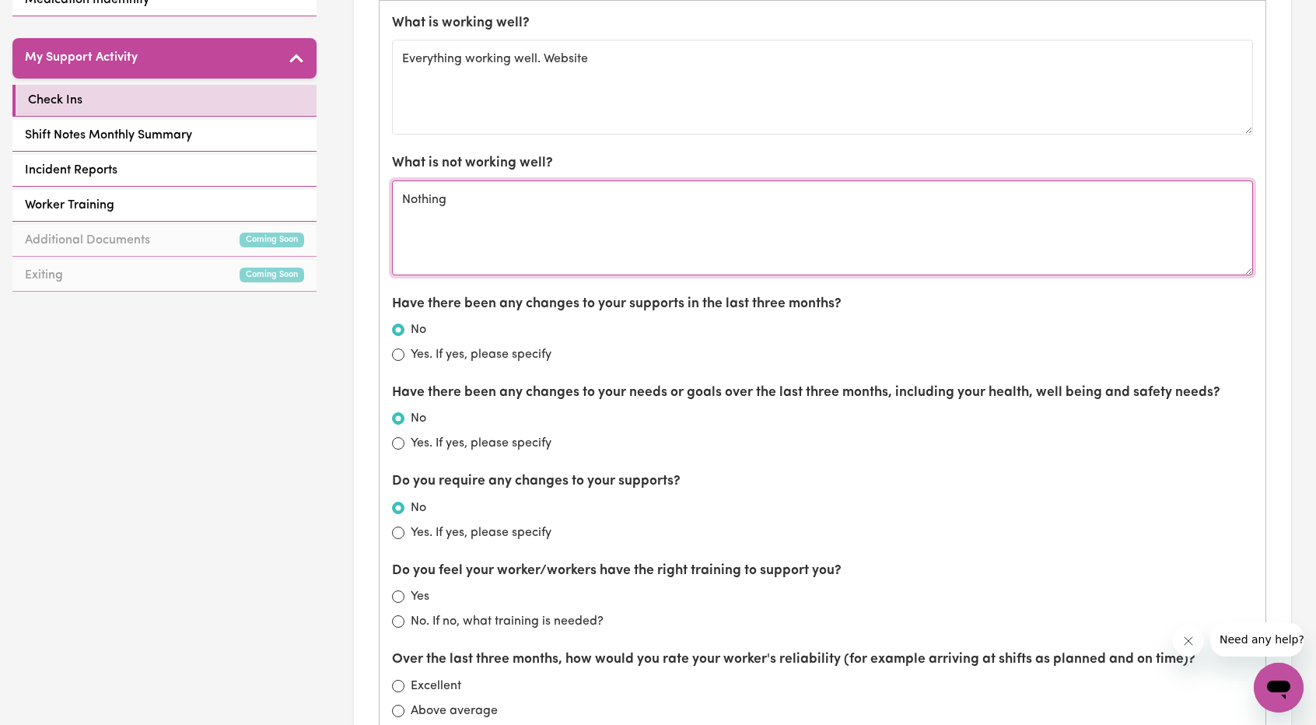
type textarea "Nothing"
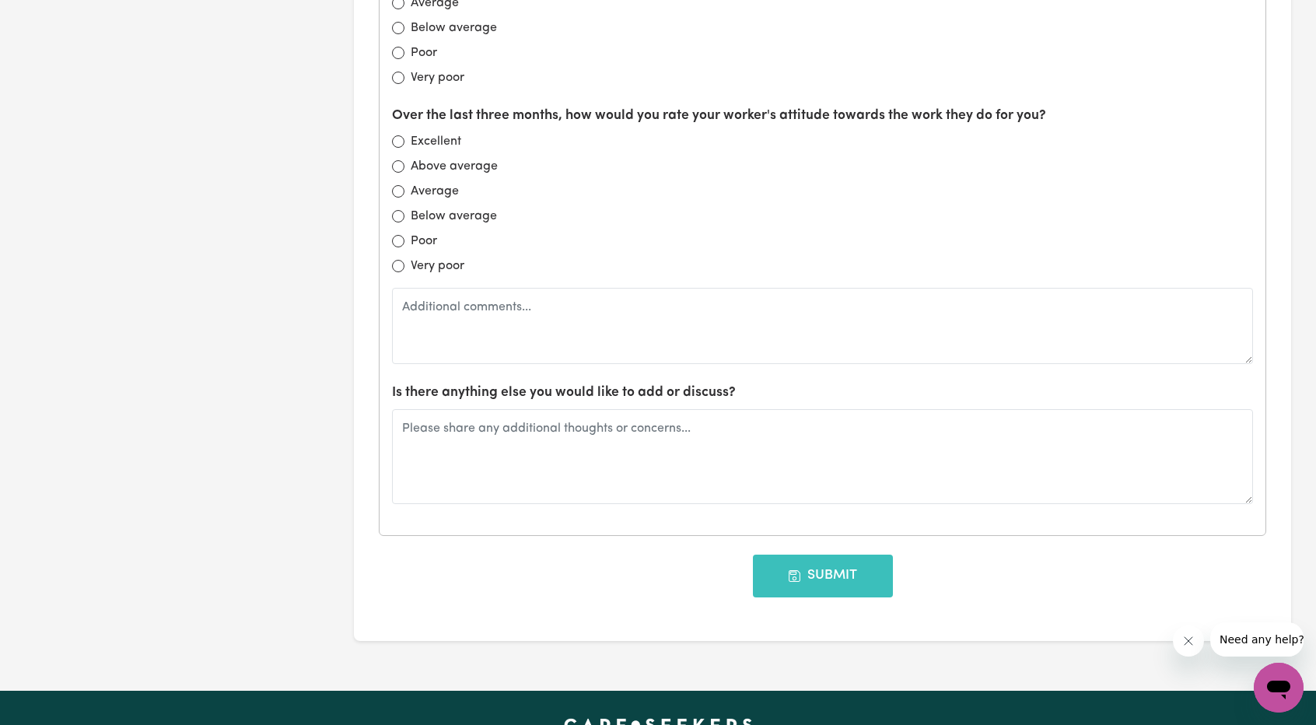
scroll to position [1478, 0]
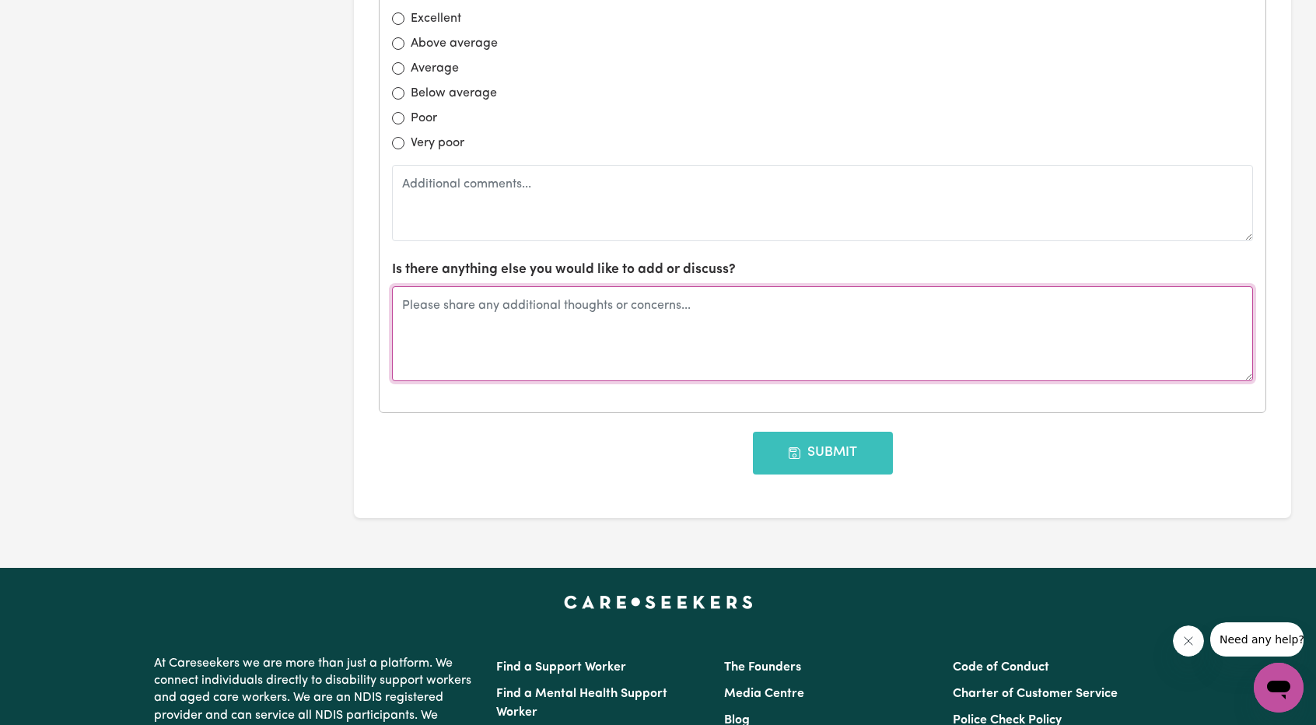
click at [574, 345] on textarea at bounding box center [822, 333] width 861 height 95
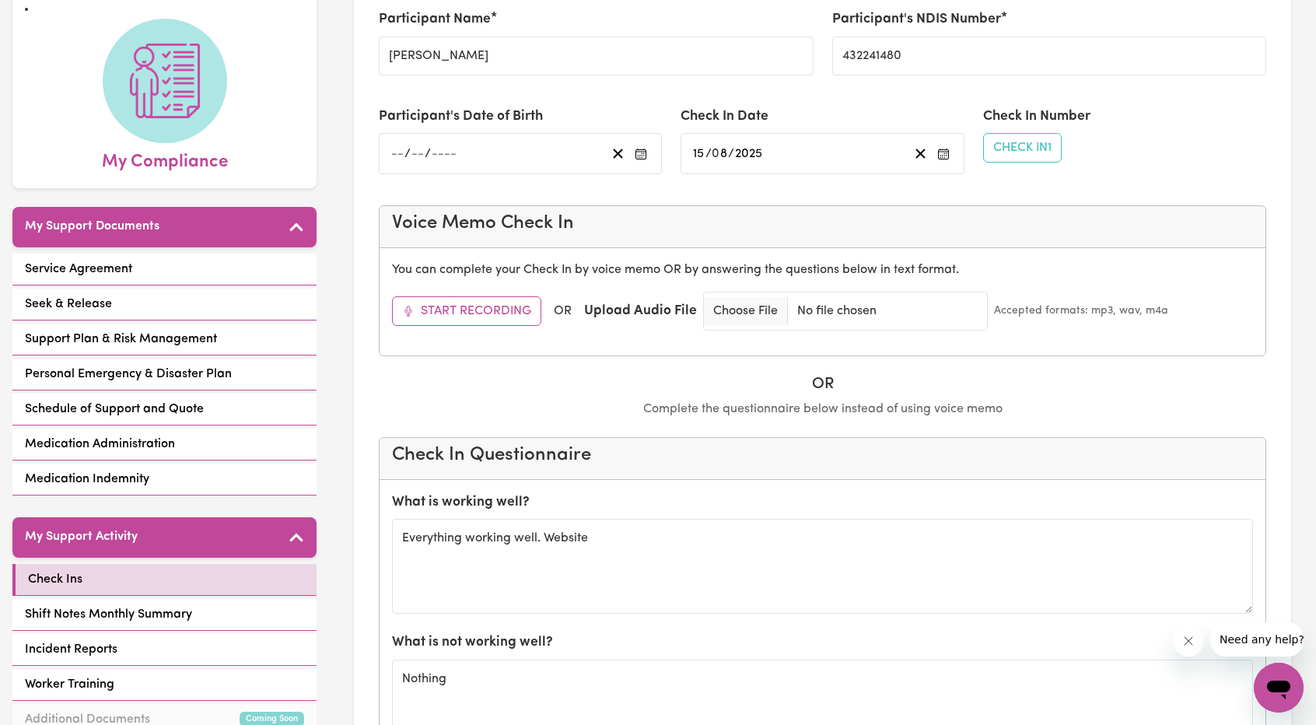
scroll to position [156, 0]
